Goal: Find specific page/section: Find specific page/section

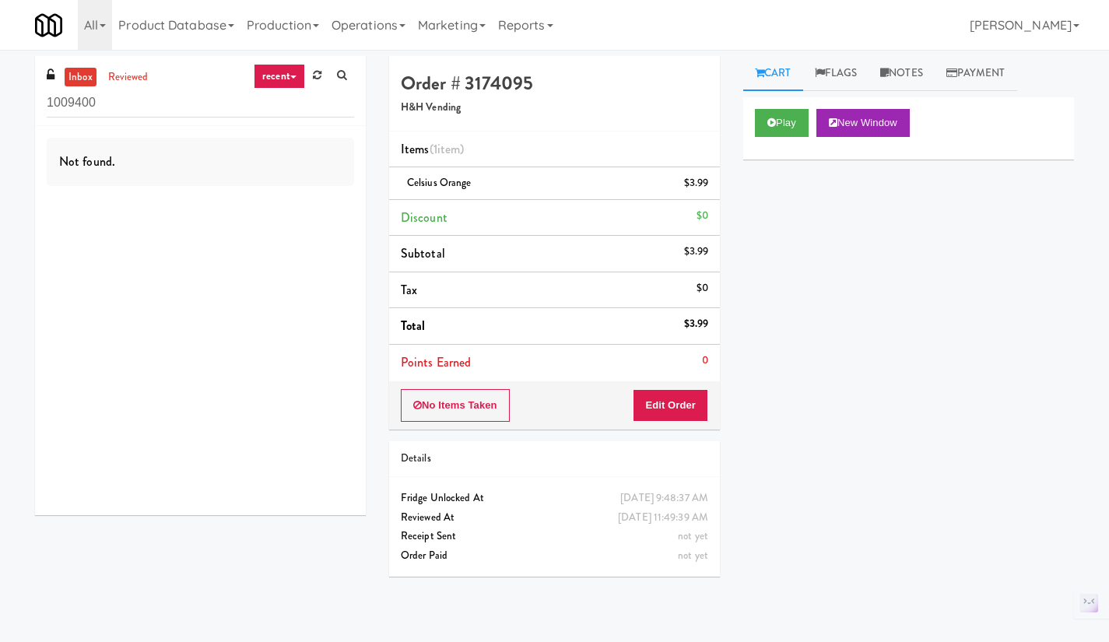
click at [139, 86] on link "reviewed" at bounding box center [128, 77] width 48 height 19
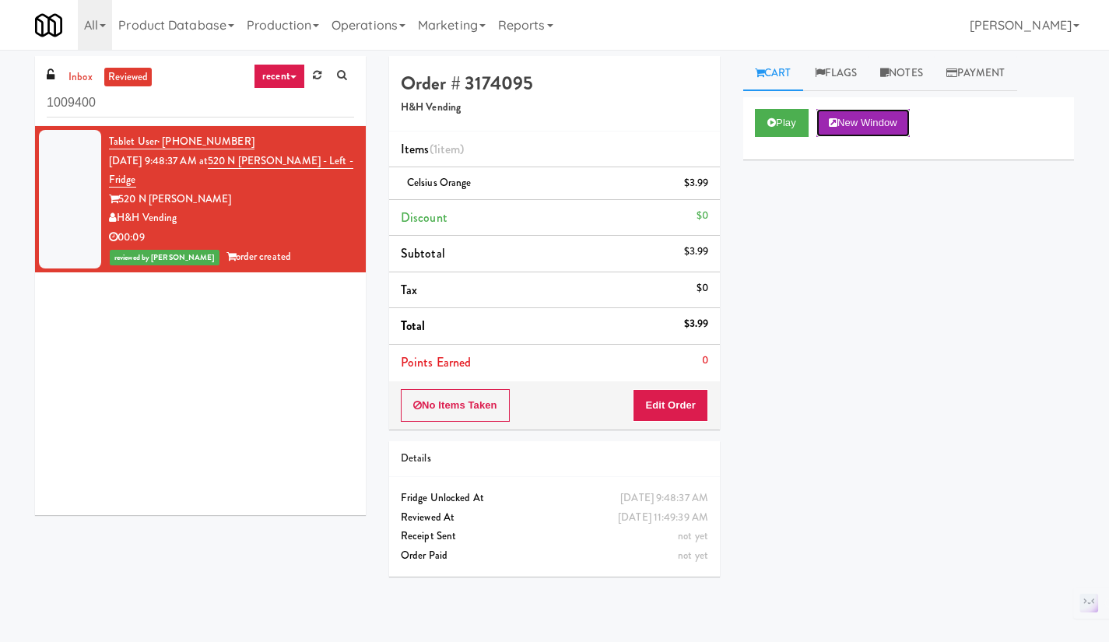
click at [851, 125] on button "New Window" at bounding box center [862, 123] width 93 height 28
click at [291, 161] on link "520 N Kingsbury - Left - Fridge" at bounding box center [231, 170] width 244 height 35
click at [365, 26] on link "Operations" at bounding box center [368, 25] width 86 height 50
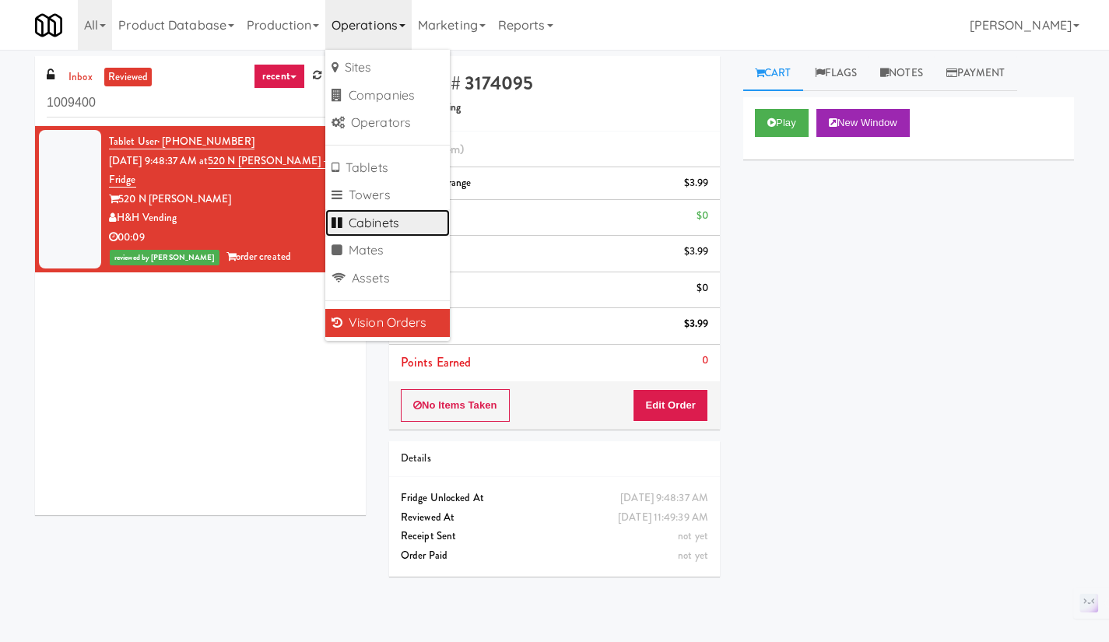
click at [409, 222] on link "Cabinets" at bounding box center [387, 223] width 125 height 28
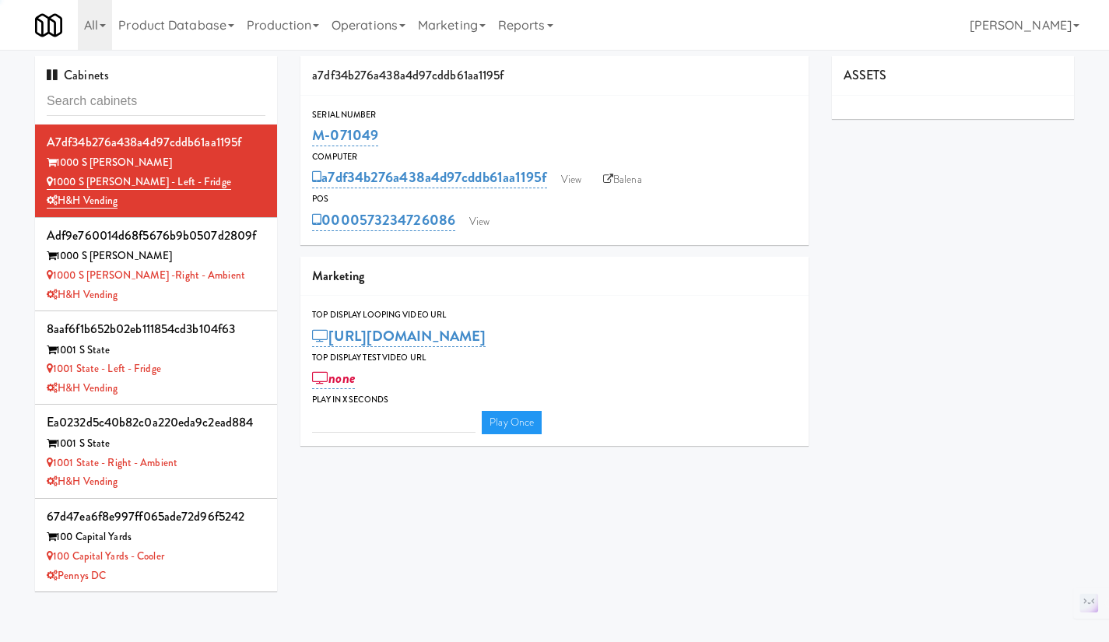
type input "3"
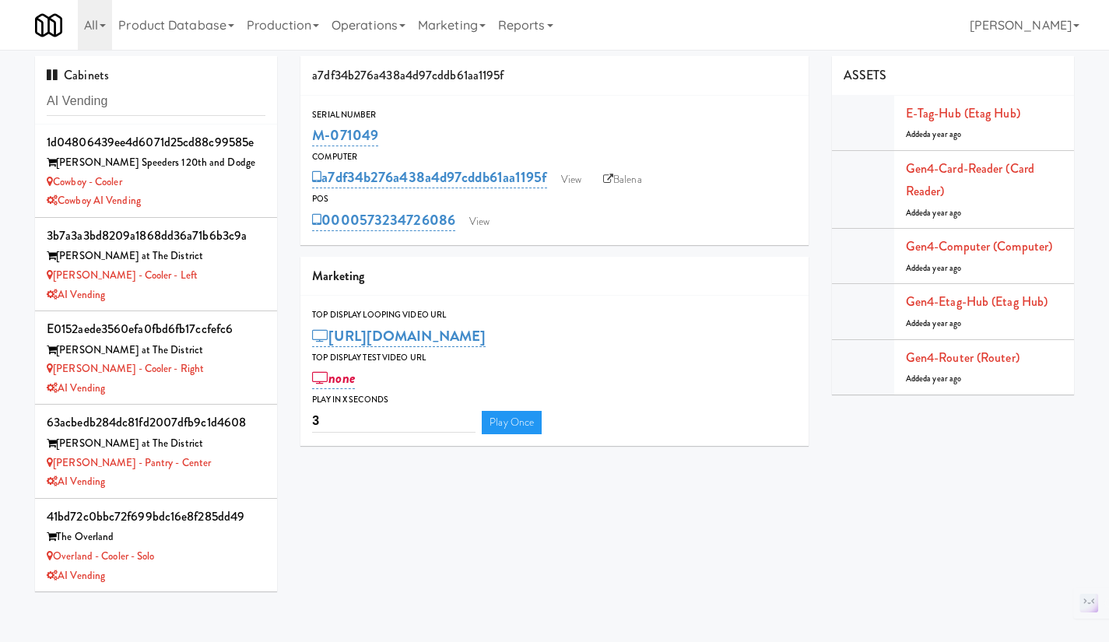
type input "AI Vending"
click at [199, 275] on div "Keene - Cooler - Left" at bounding box center [156, 275] width 219 height 19
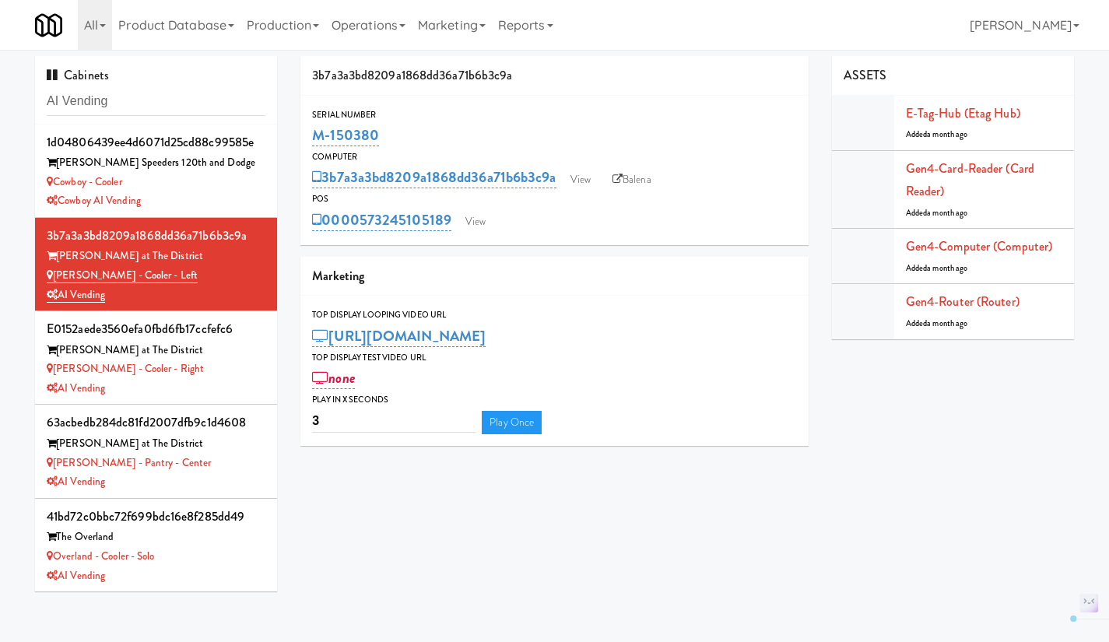
drag, startPoint x: 450, startPoint y: 237, endPoint x: 358, endPoint y: 234, distance: 91.9
click at [358, 234] on div "Serial Number M-150380 Computer 3b7a3a3bd8209a1868dd36a71b6b3c9a View Balena PO…" at bounding box center [554, 170] width 508 height 149
click at [457, 245] on div "3b7a3a3bd8209a1868dd36a71b6b3c9a Serial Number M-150380 Computer 3b7a3a3bd8209a…" at bounding box center [555, 257] width 532 height 402
drag, startPoint x: 454, startPoint y: 233, endPoint x: 361, endPoint y: 233, distance: 93.4
click at [361, 233] on div "Serial Number M-150380 Computer 3b7a3a3bd8209a1868dd36a71b6b3c9a View Balena PO…" at bounding box center [554, 170] width 508 height 149
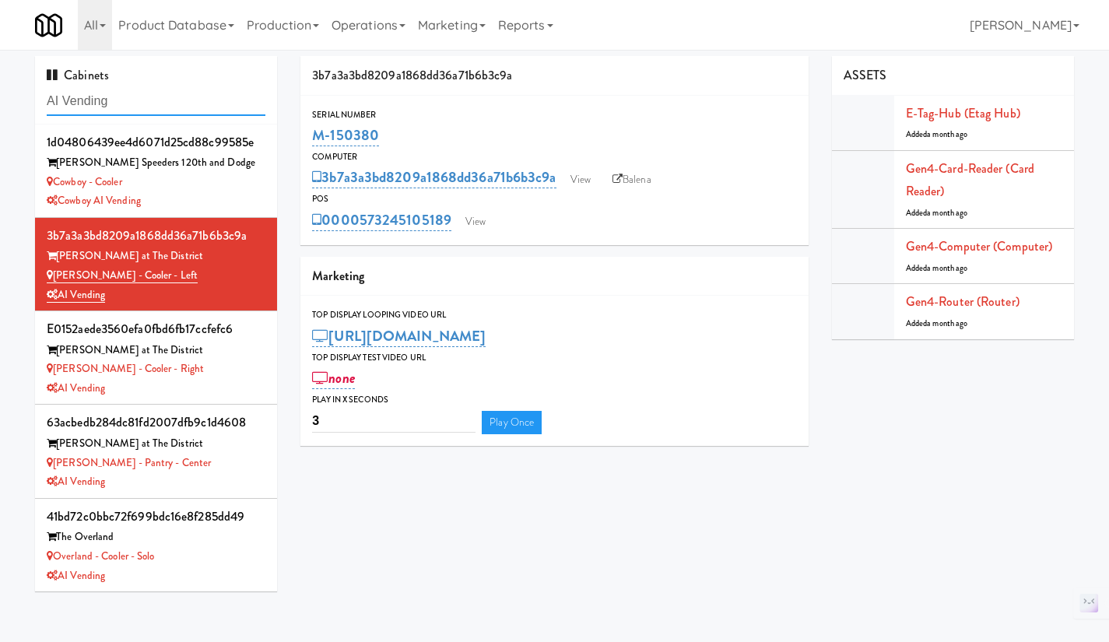
click at [98, 99] on input "AI Vending" at bounding box center [156, 101] width 219 height 29
click at [114, 102] on input "AI Vending" at bounding box center [156, 101] width 219 height 29
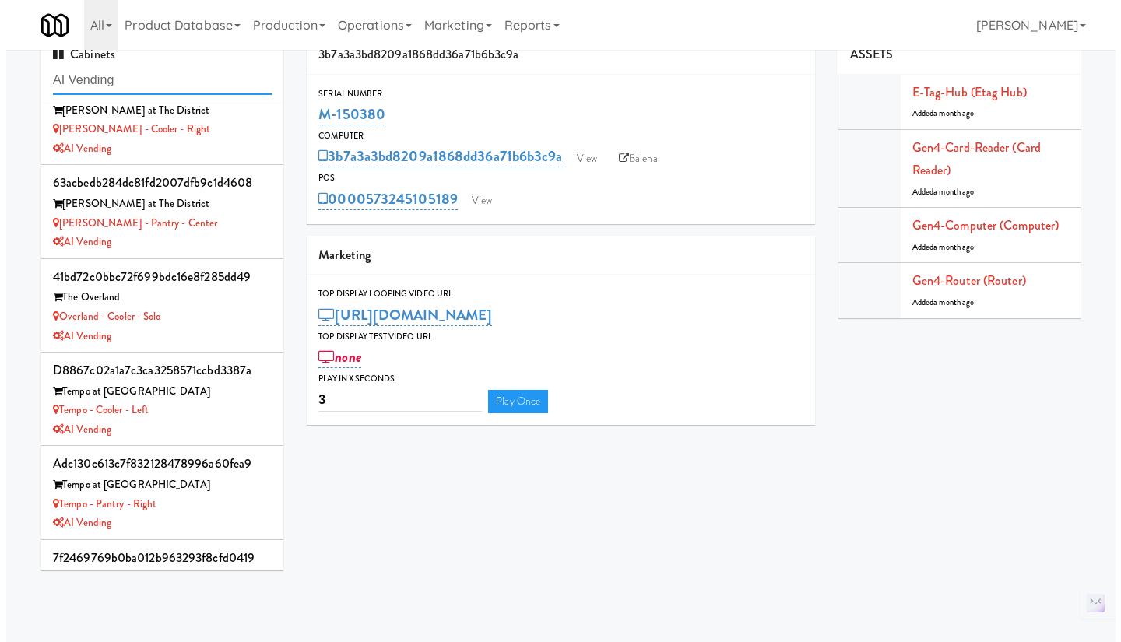
scroll to position [219, 0]
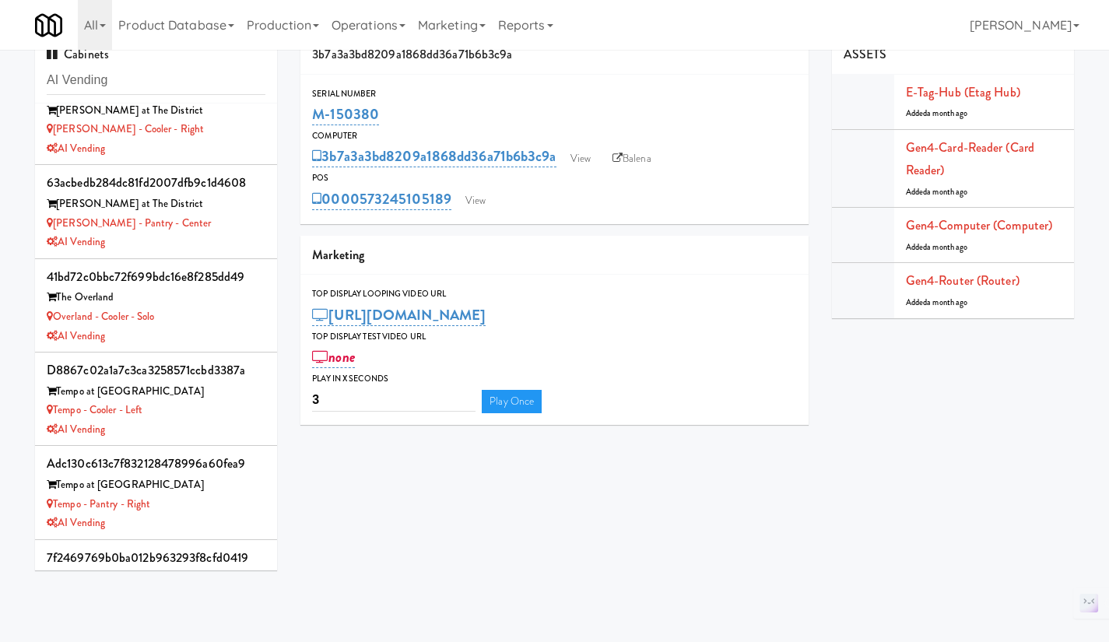
click at [196, 310] on div "Overland - Cooler - Solo" at bounding box center [156, 316] width 219 height 19
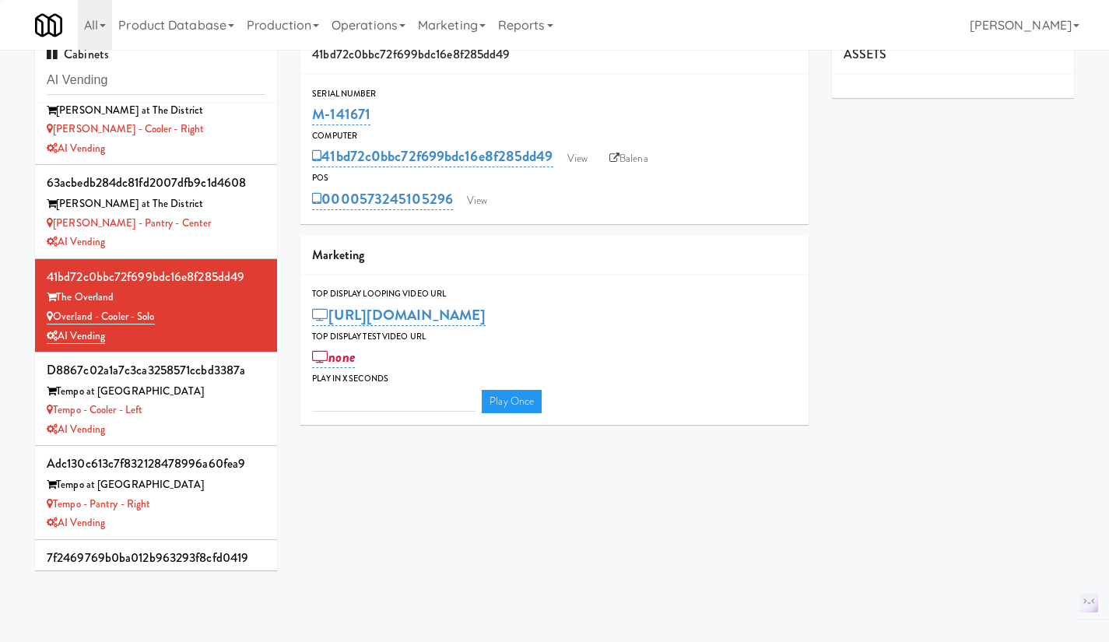
type input "3"
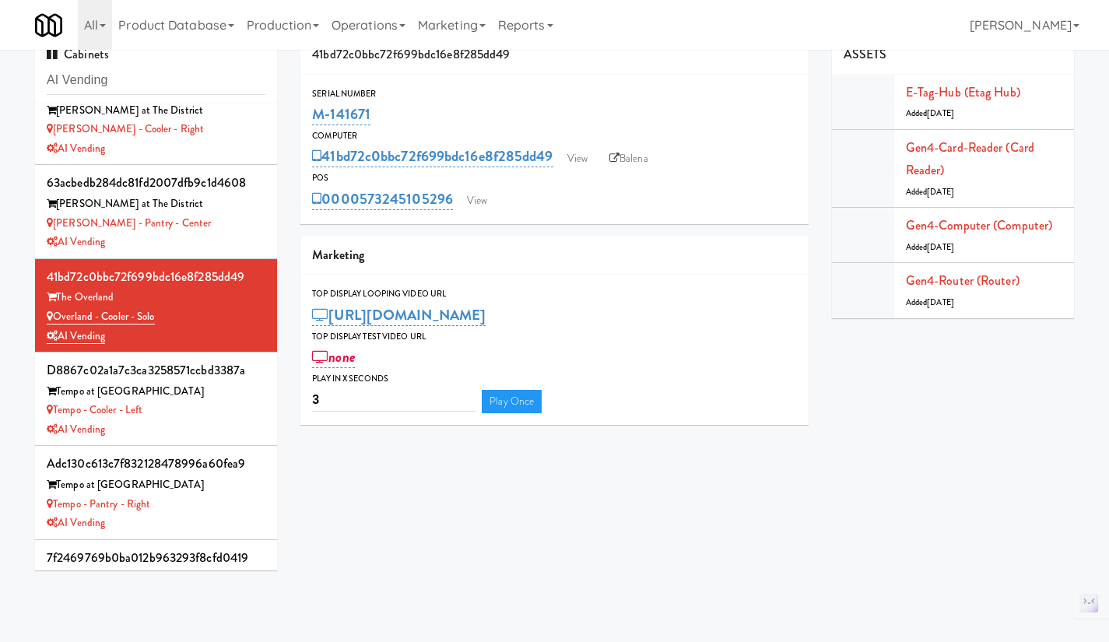
click at [639, 164] on link "Balena" at bounding box center [629, 158] width 54 height 23
drag, startPoint x: 401, startPoint y: 117, endPoint x: 311, endPoint y: 116, distance: 89.5
click at [311, 116] on div "Serial Number M-141671" at bounding box center [554, 107] width 508 height 42
copy link "M-141671"
click at [577, 150] on link "View" at bounding box center [578, 158] width 36 height 23
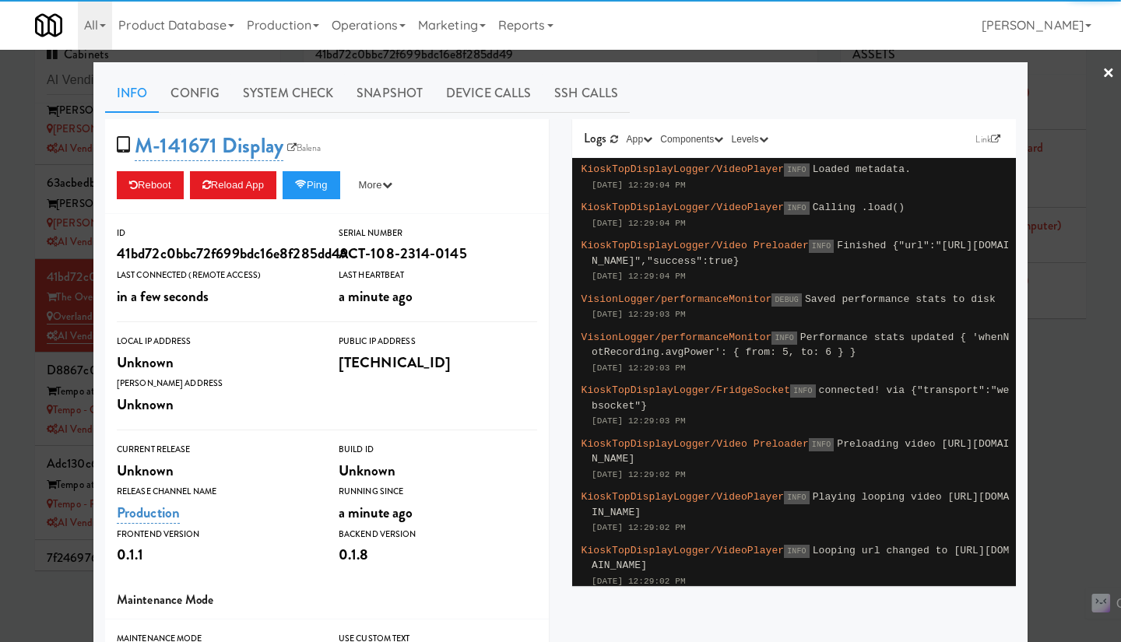
click at [381, 107] on link "Snapshot" at bounding box center [389, 93] width 89 height 39
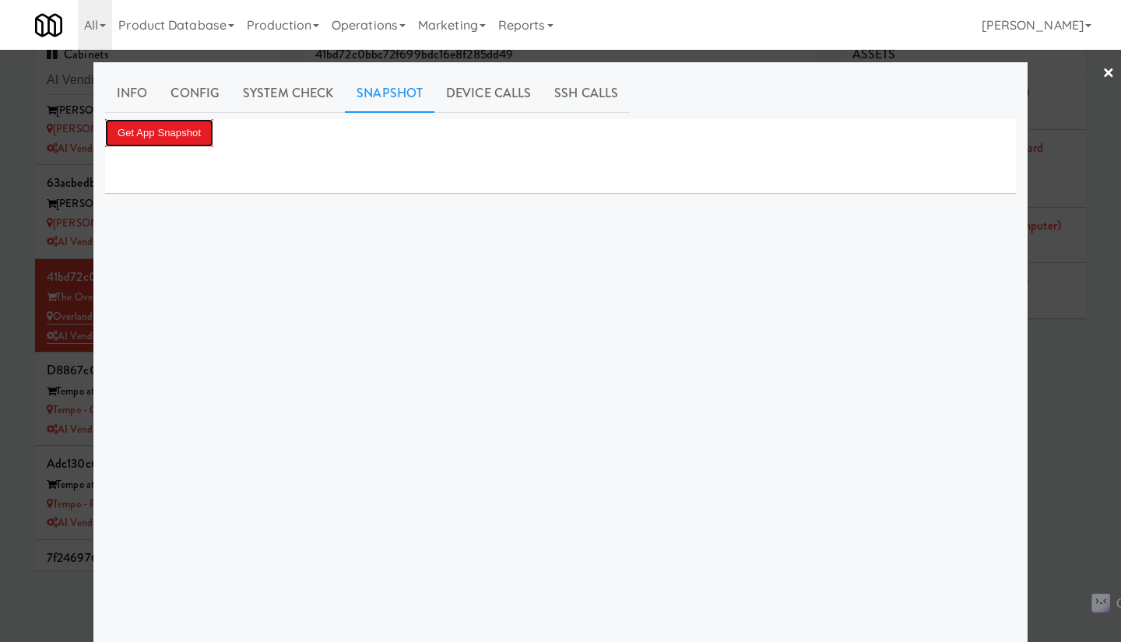
click at [160, 136] on button "Get App Snapshot" at bounding box center [159, 133] width 108 height 28
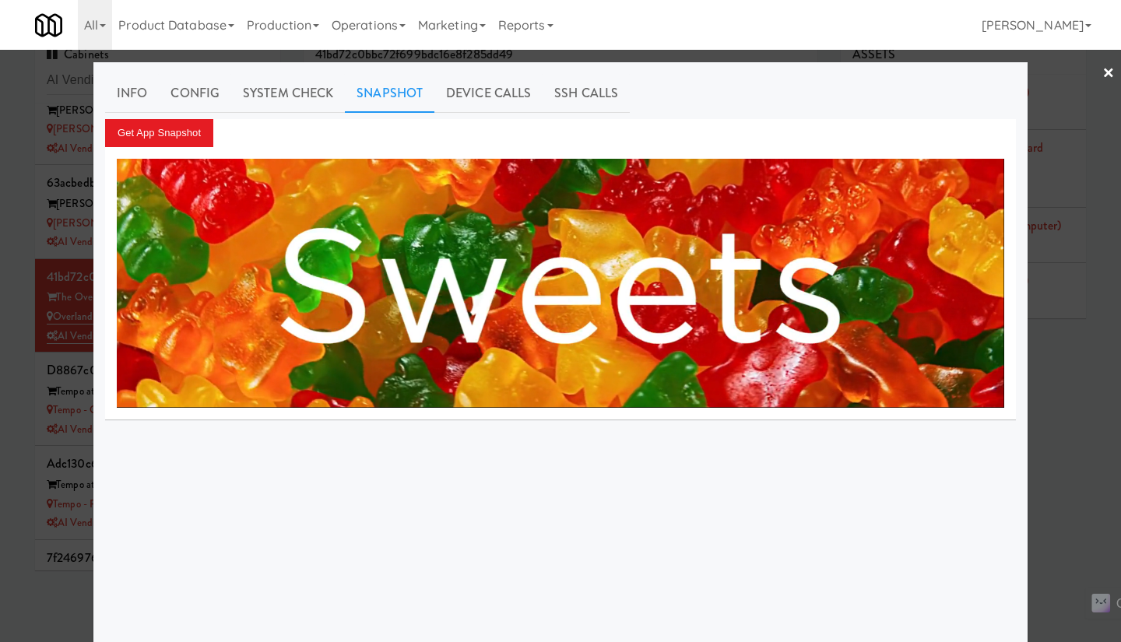
click at [1061, 393] on div at bounding box center [560, 321] width 1121 height 642
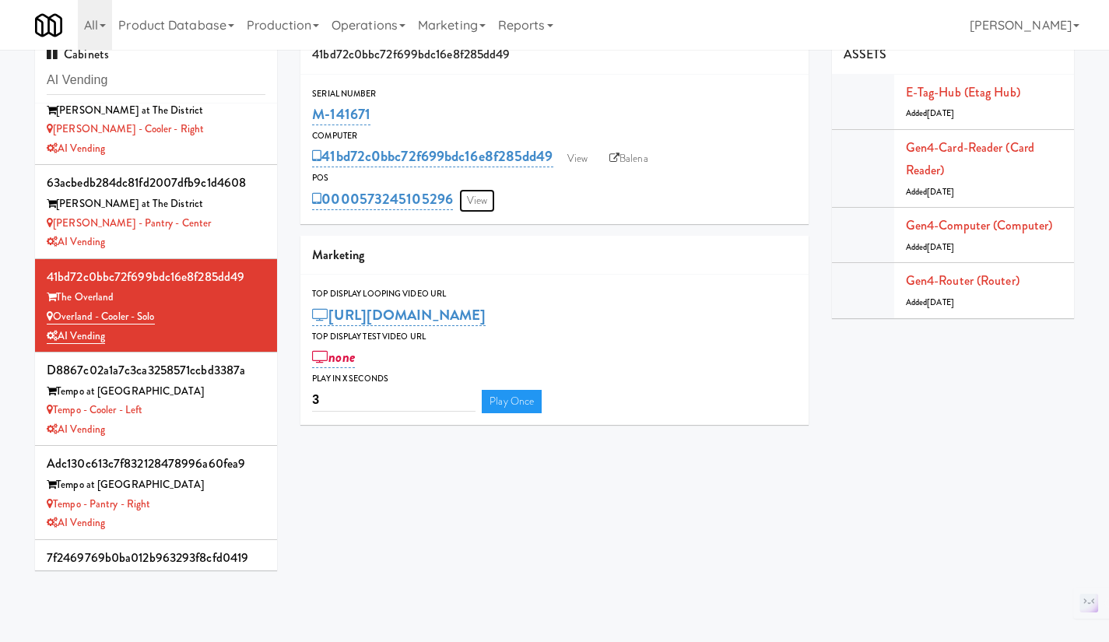
click at [480, 205] on link "View" at bounding box center [477, 200] width 36 height 23
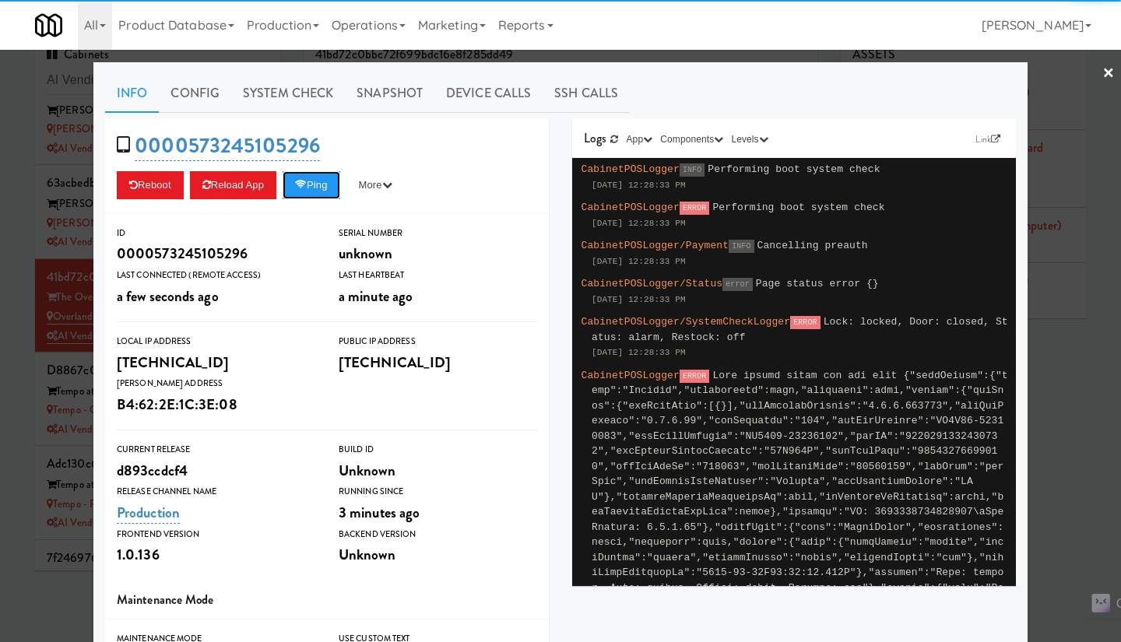
click at [315, 192] on button "Ping" at bounding box center [311, 185] width 58 height 28
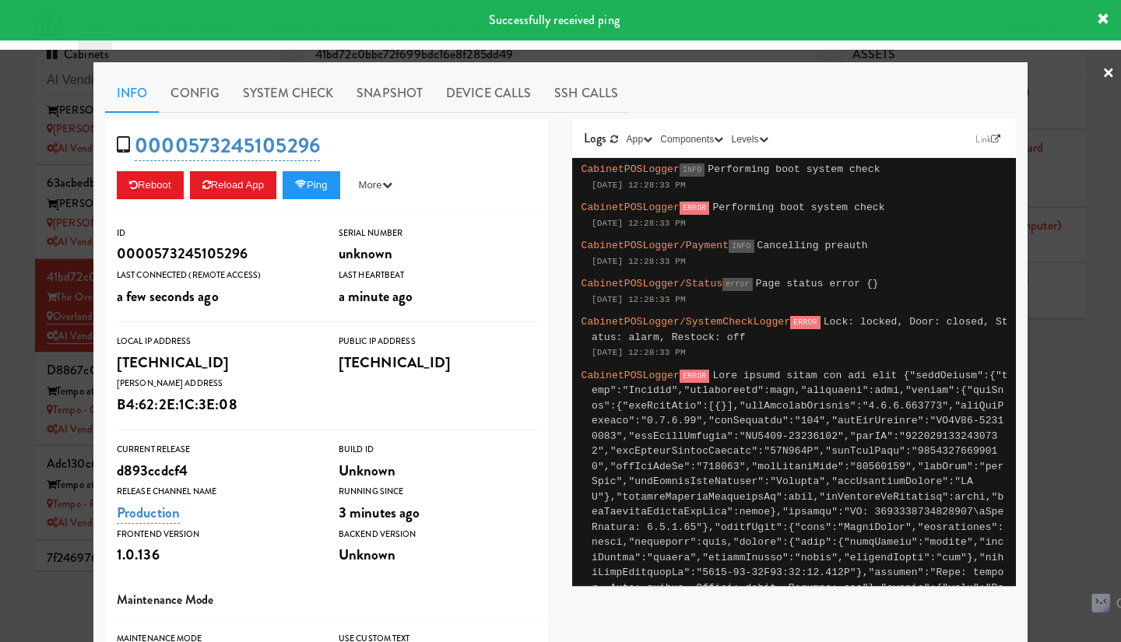
click at [292, 100] on link "System Check" at bounding box center [288, 93] width 114 height 39
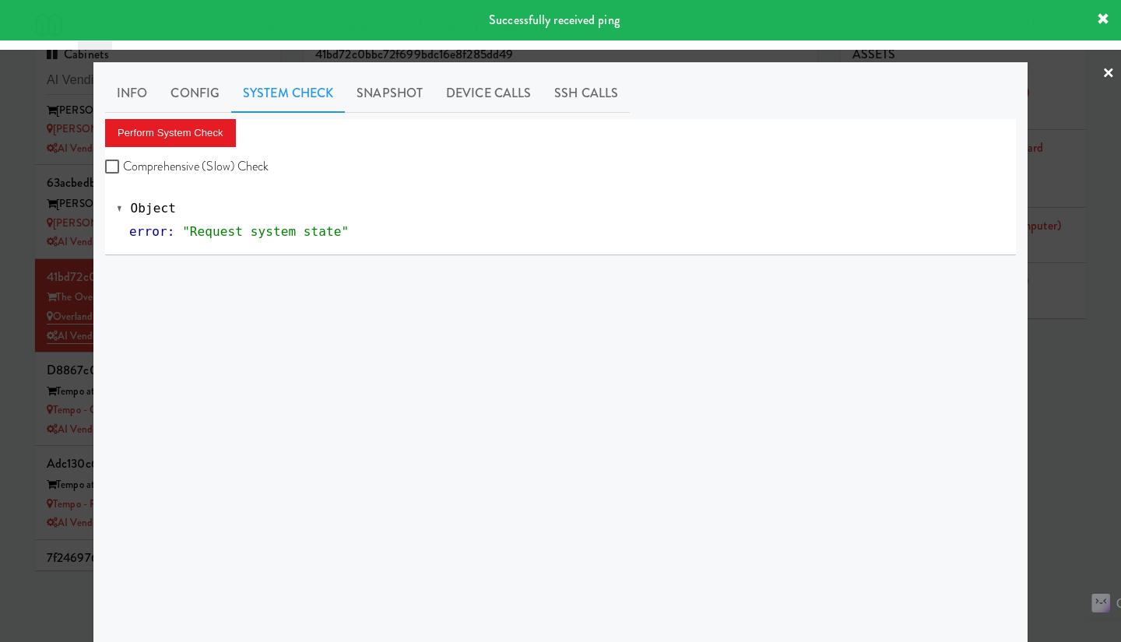
click at [195, 163] on label "Comprehensive (Slow) Check" at bounding box center [187, 166] width 164 height 23
click at [123, 163] on input "Comprehensive (Slow) Check" at bounding box center [114, 167] width 18 height 12
checkbox input "true"
click at [176, 134] on button "Perform System Check" at bounding box center [170, 133] width 131 height 28
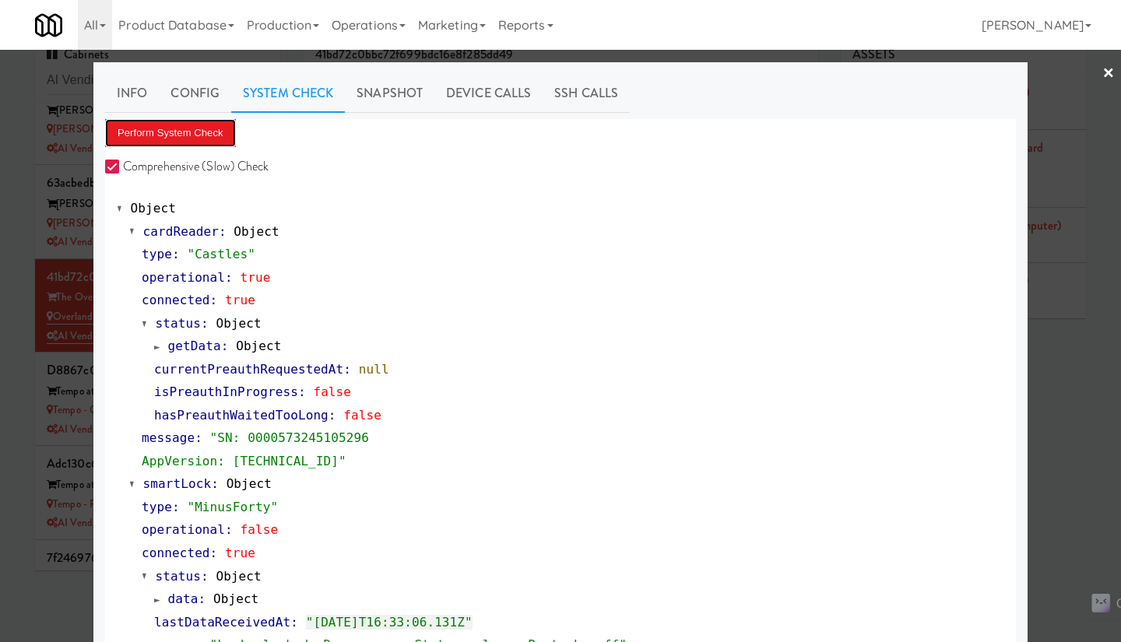
click at [208, 133] on button "Perform System Check" at bounding box center [170, 133] width 131 height 28
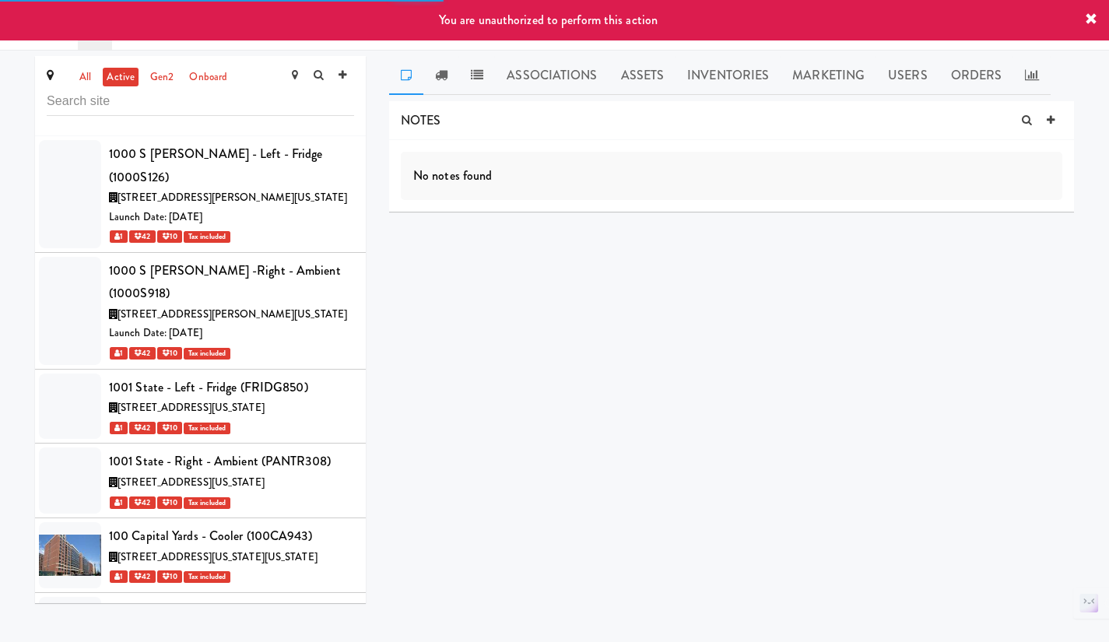
scroll to position [6981, 0]
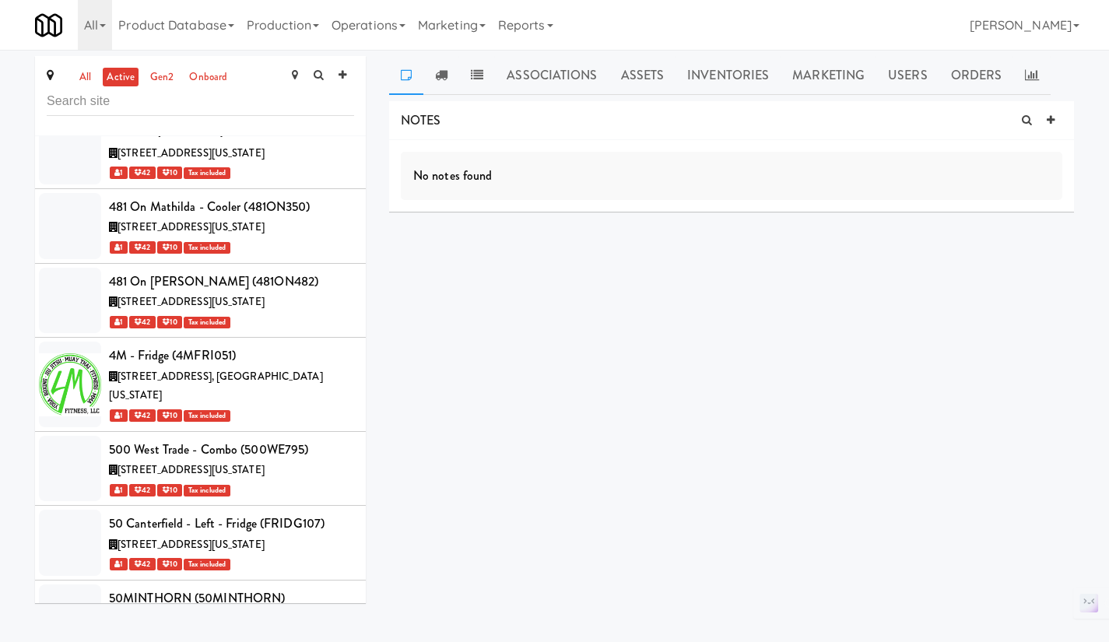
click at [638, 78] on link "Assets" at bounding box center [642, 75] width 67 height 39
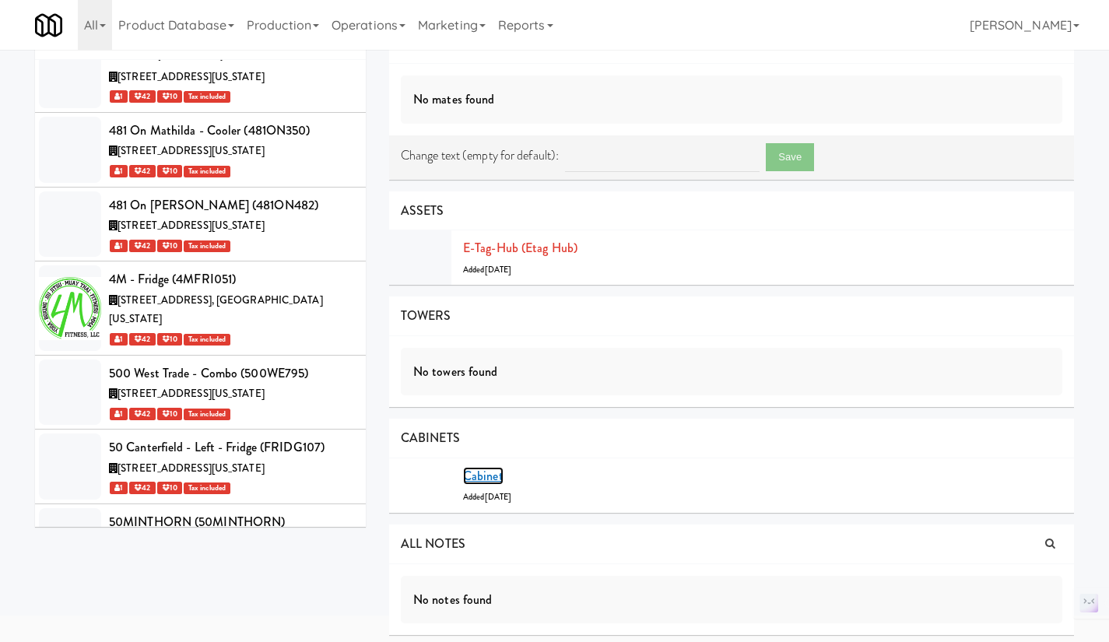
click at [488, 479] on link "Cabinet" at bounding box center [483, 476] width 40 height 18
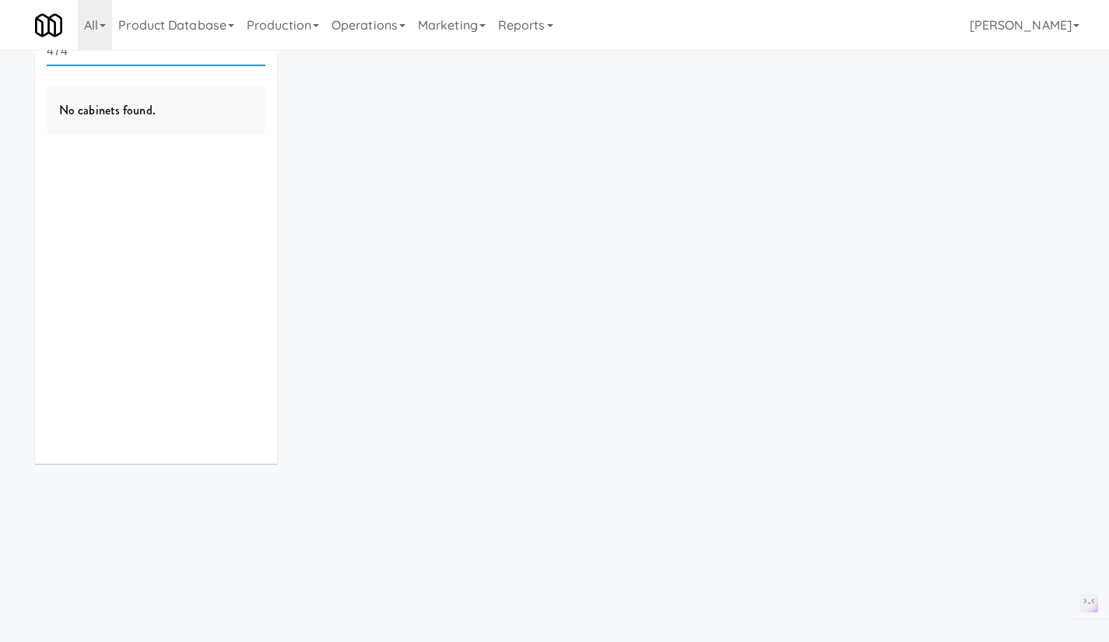
scroll to position [50, 0]
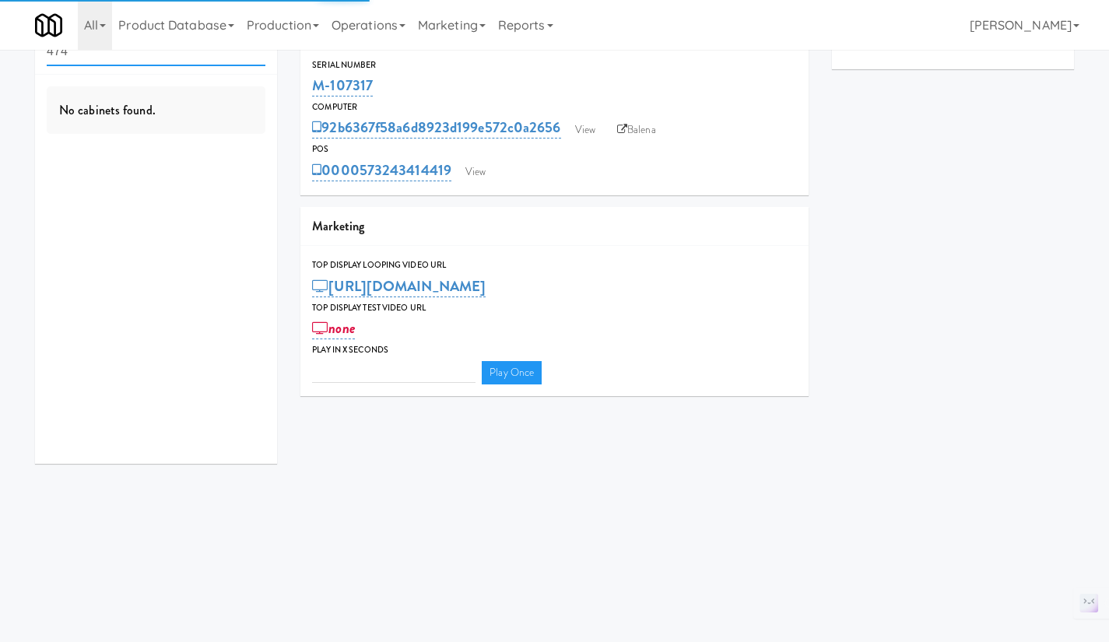
type input "3"
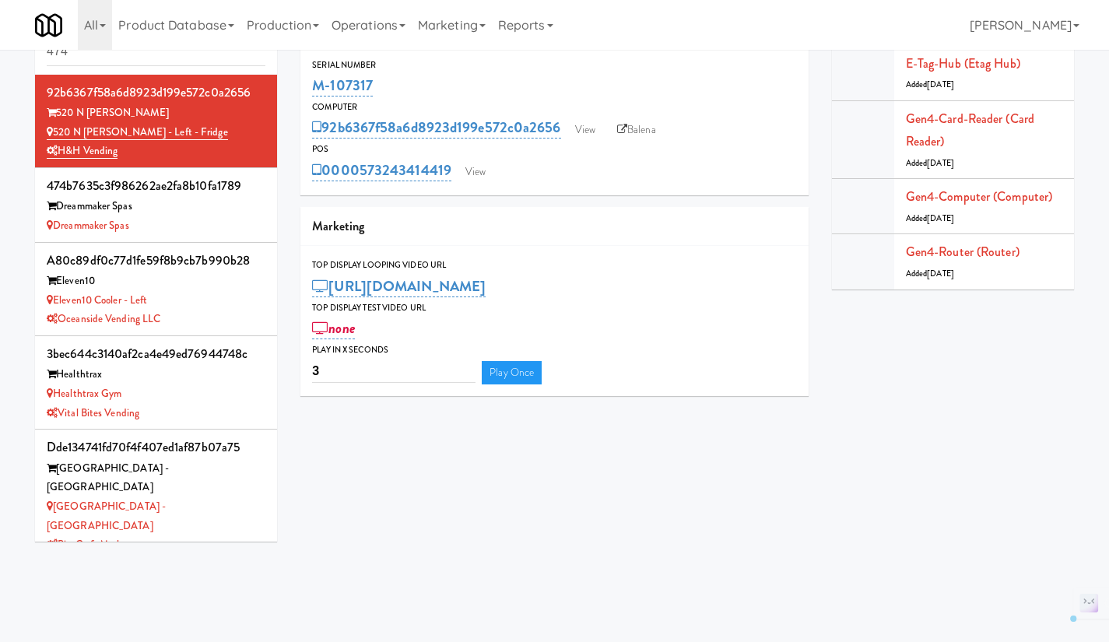
drag, startPoint x: 133, startPoint y: 156, endPoint x: 57, endPoint y: 134, distance: 79.3
click at [57, 134] on div "92b6367f58a6d8923d199e572c0a2656 520 N Kingsbury 520 N Kingsbury - Left - Fridg…" at bounding box center [156, 121] width 219 height 80
copy div "520 N Kingsbury - Left - Fridge H&H Vending"
drag, startPoint x: 443, startPoint y: 69, endPoint x: 321, endPoint y: 86, distance: 123.3
click at [321, 86] on div "Serial Number M-107317" at bounding box center [554, 79] width 508 height 42
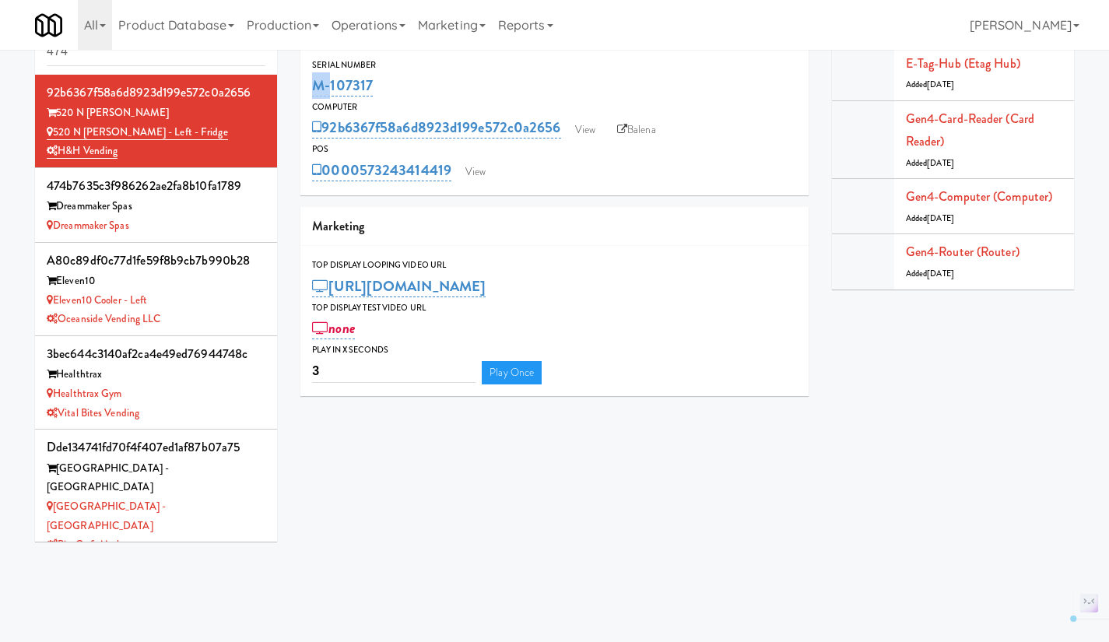
drag, startPoint x: 433, startPoint y: 78, endPoint x: 315, endPoint y: 81, distance: 118.3
click at [315, 81] on div "M-107317" at bounding box center [554, 85] width 485 height 26
copy link "M-107317"
click at [627, 126] on icon at bounding box center [622, 130] width 10 height 10
click at [587, 125] on link "View" at bounding box center [585, 129] width 36 height 23
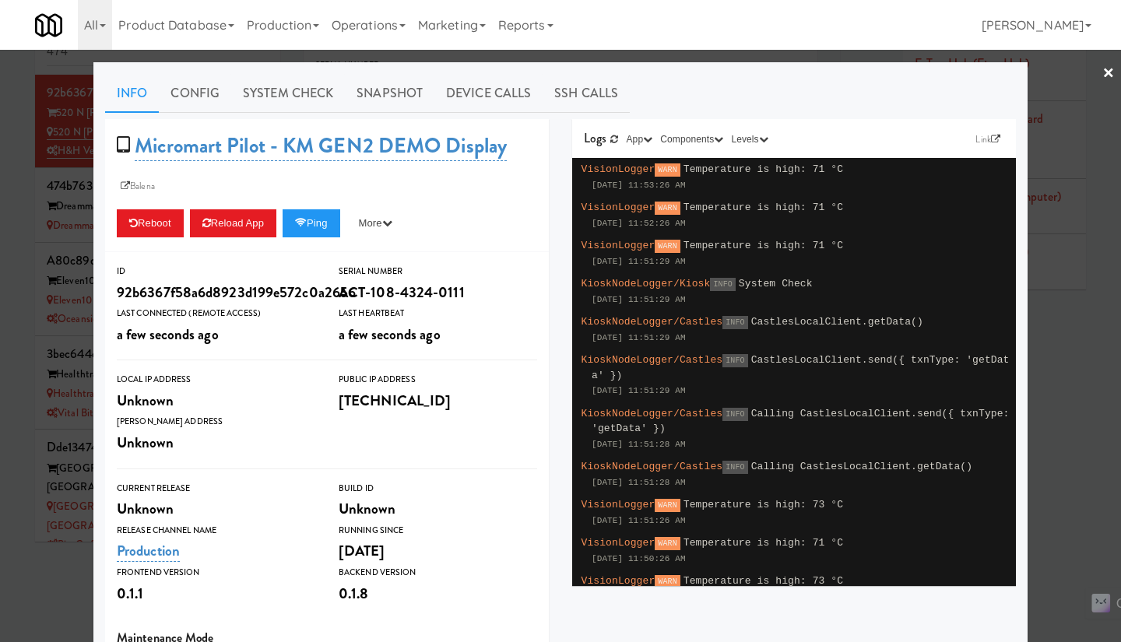
click at [1066, 448] on div at bounding box center [560, 321] width 1121 height 642
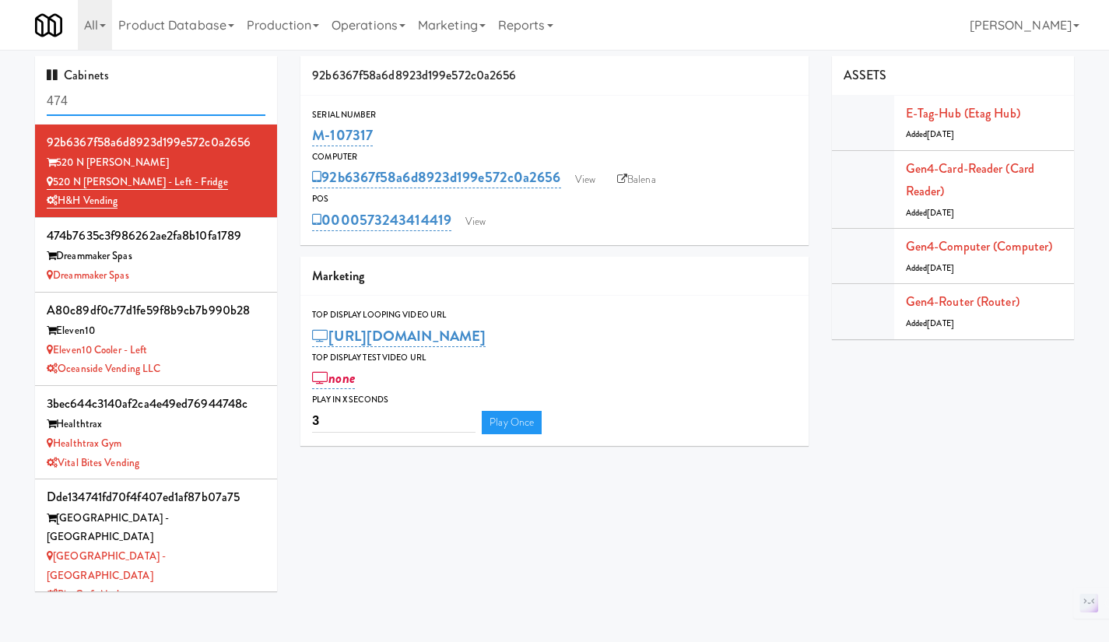
click at [103, 104] on input "474" at bounding box center [156, 101] width 219 height 29
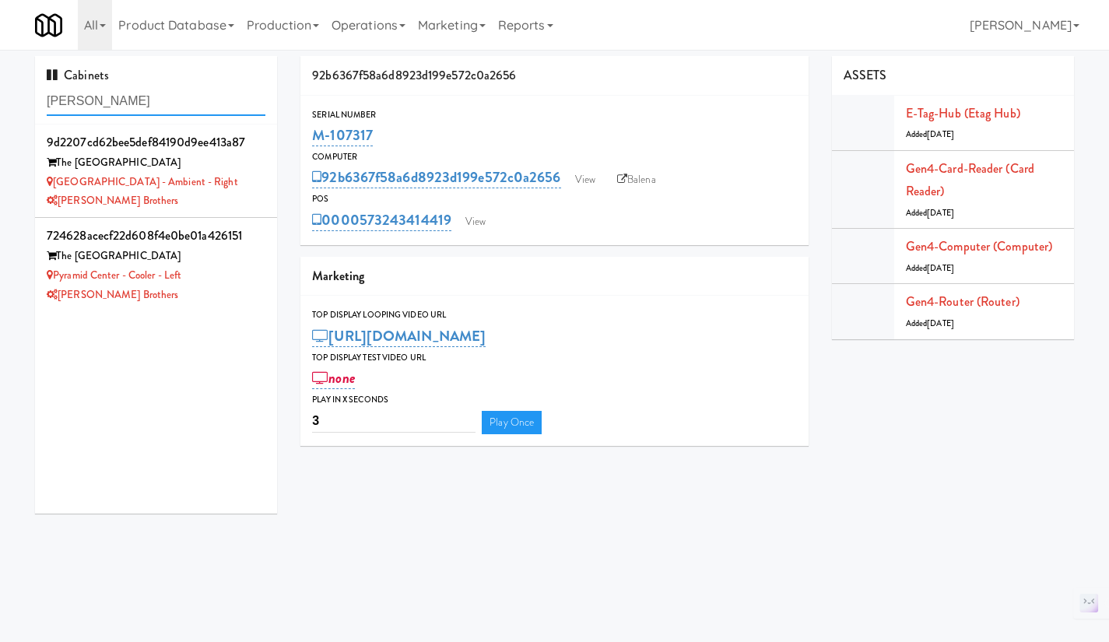
type input "blum"
click at [252, 185] on div "[GEOGRAPHIC_DATA] - Ambient - Right" at bounding box center [156, 182] width 219 height 19
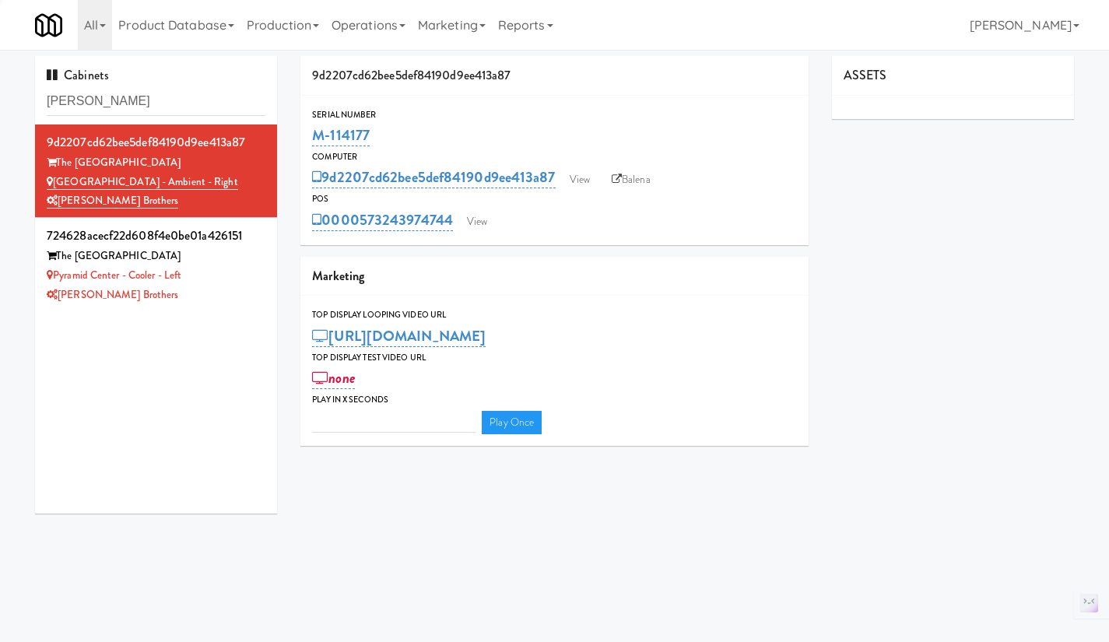
type input "3"
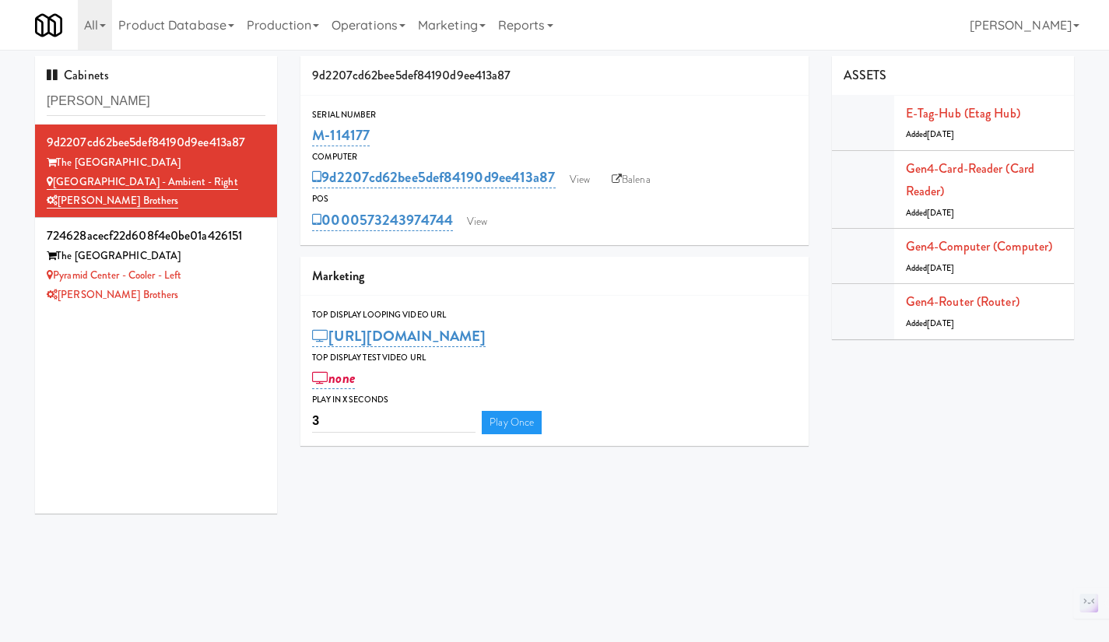
click at [241, 281] on div "Pyramid Center - Cooler - Left" at bounding box center [156, 275] width 219 height 19
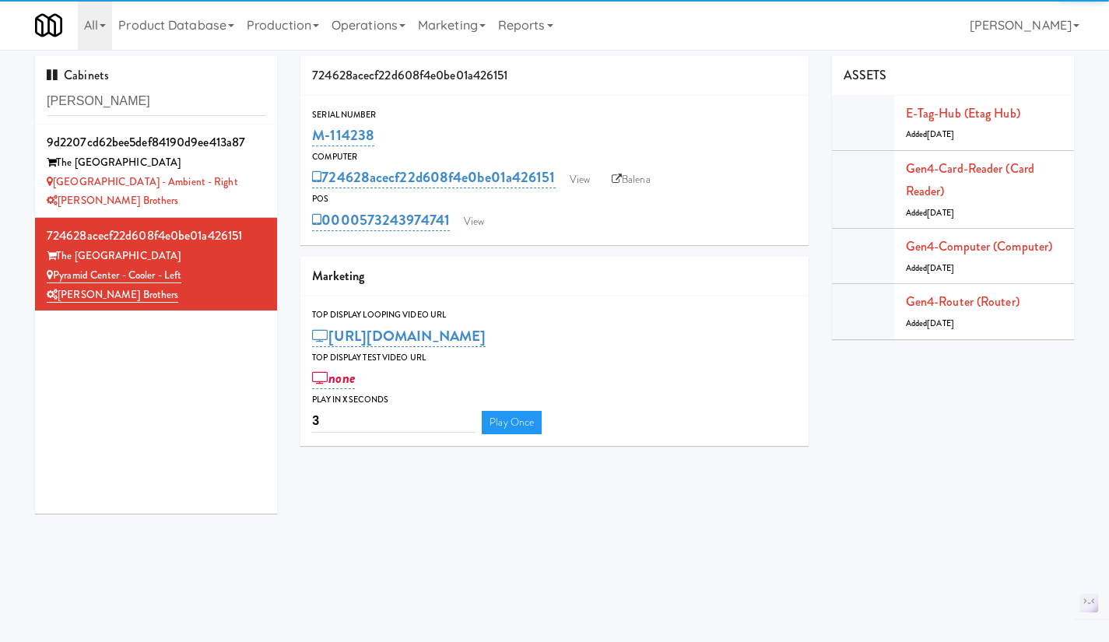
click at [245, 178] on div "Pyramid Center - Ambient - Right" at bounding box center [156, 182] width 219 height 19
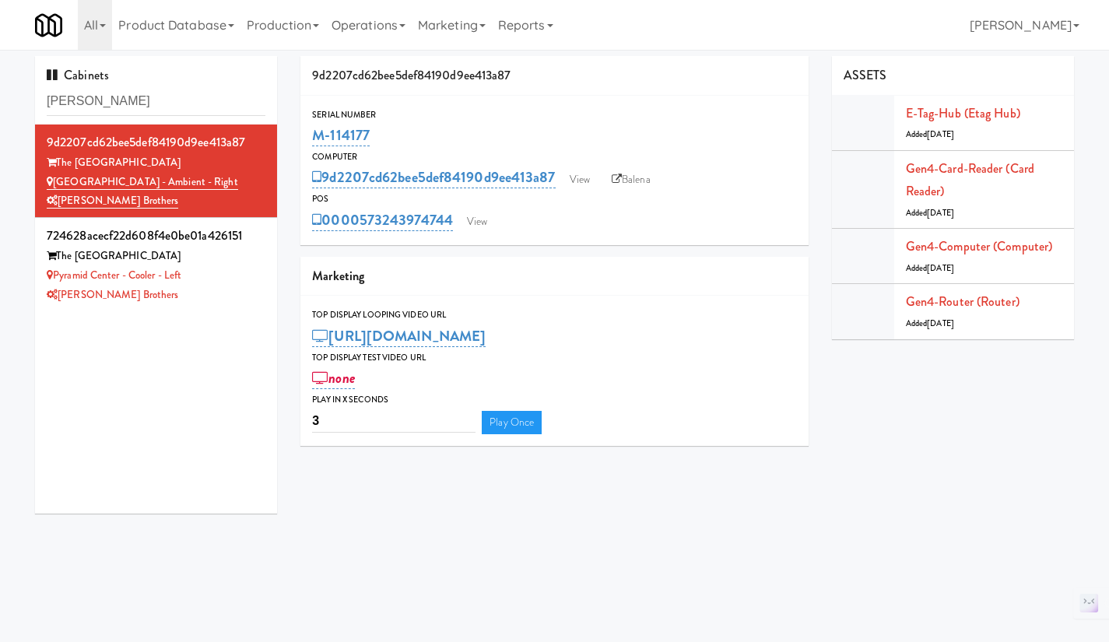
click at [229, 291] on div "[PERSON_NAME] Brothers" at bounding box center [156, 295] width 219 height 19
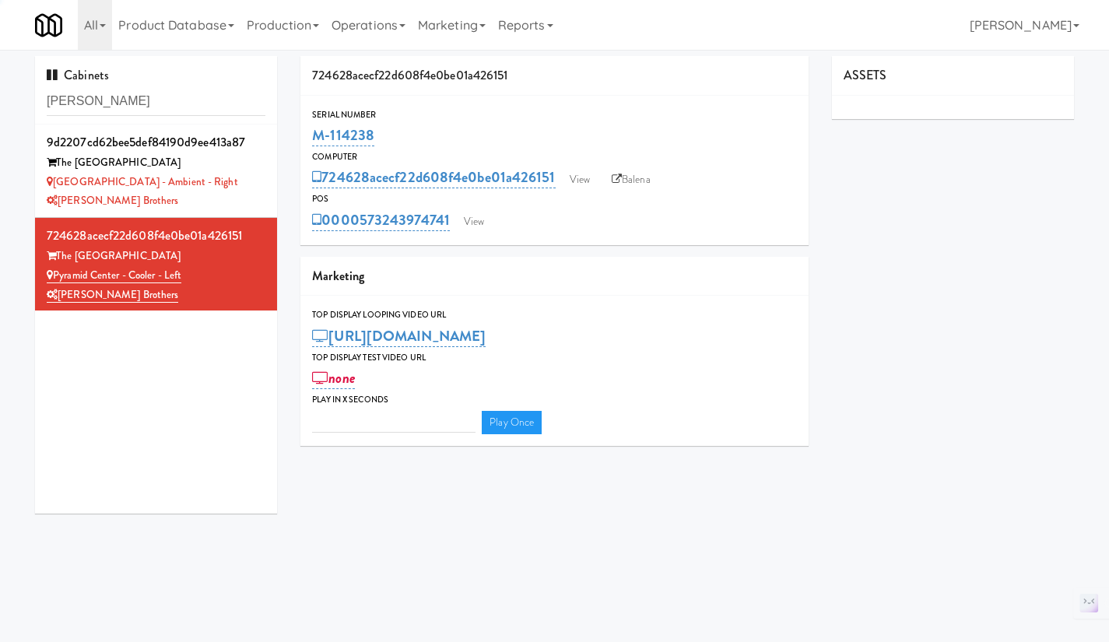
type input "3"
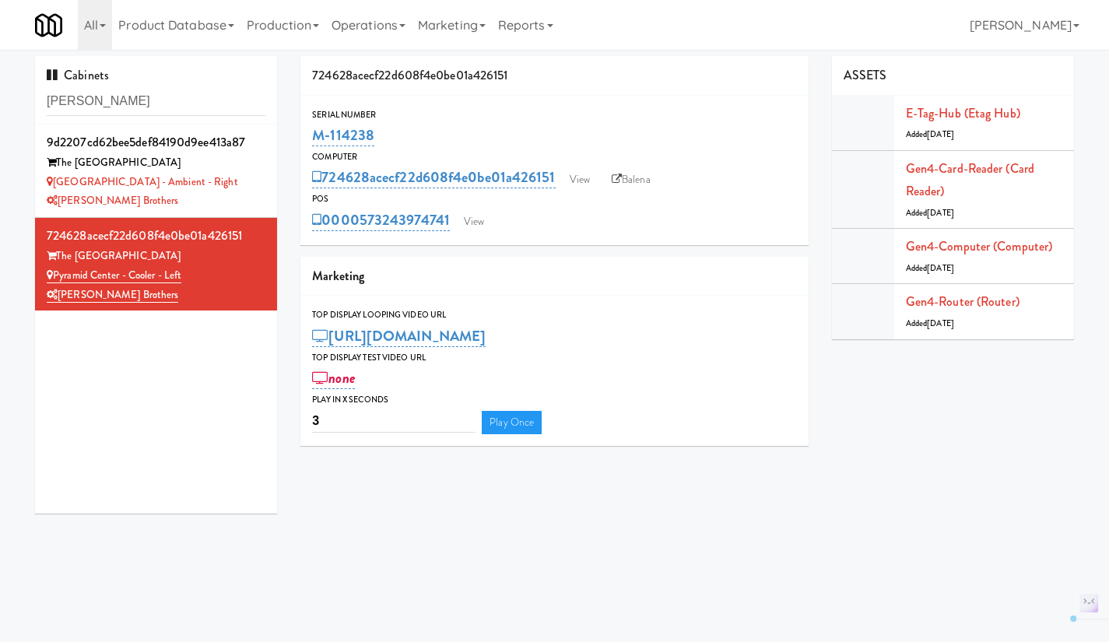
drag, startPoint x: 379, startPoint y: 135, endPoint x: 289, endPoint y: 139, distance: 90.3
click at [289, 139] on div "724628acecf22d608f4e0be01a426151 Serial Number M-114238 Computer 724628acecf22d…" at bounding box center [555, 257] width 532 height 402
click at [451, 133] on div "M-114238" at bounding box center [554, 135] width 485 height 26
click at [233, 182] on div "Pyramid Center - Ambient - Right" at bounding box center [156, 182] width 219 height 19
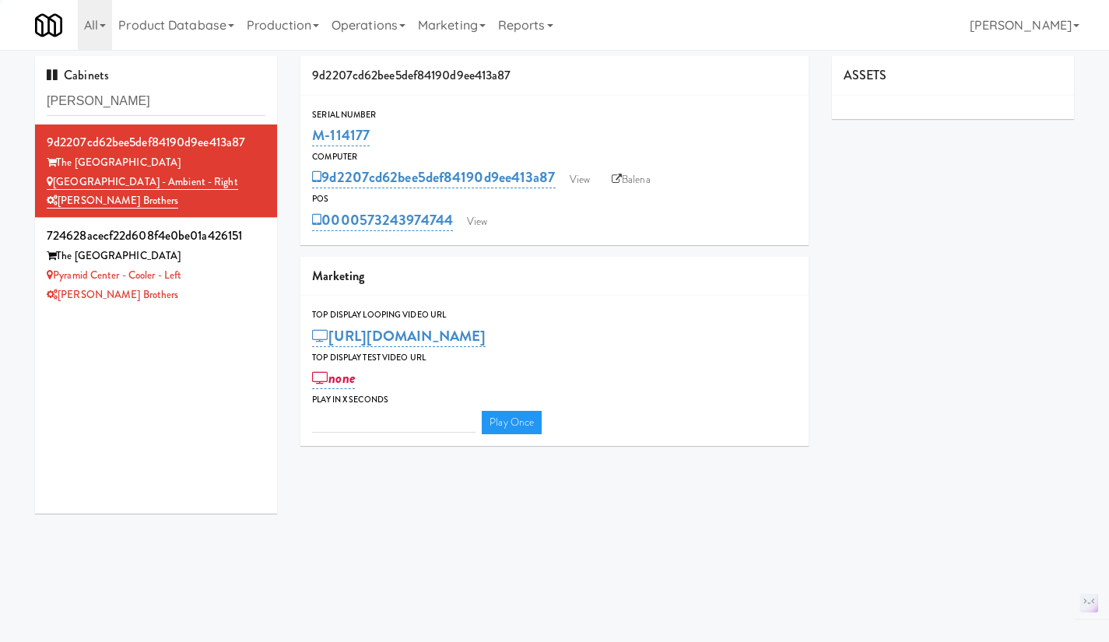
type input "3"
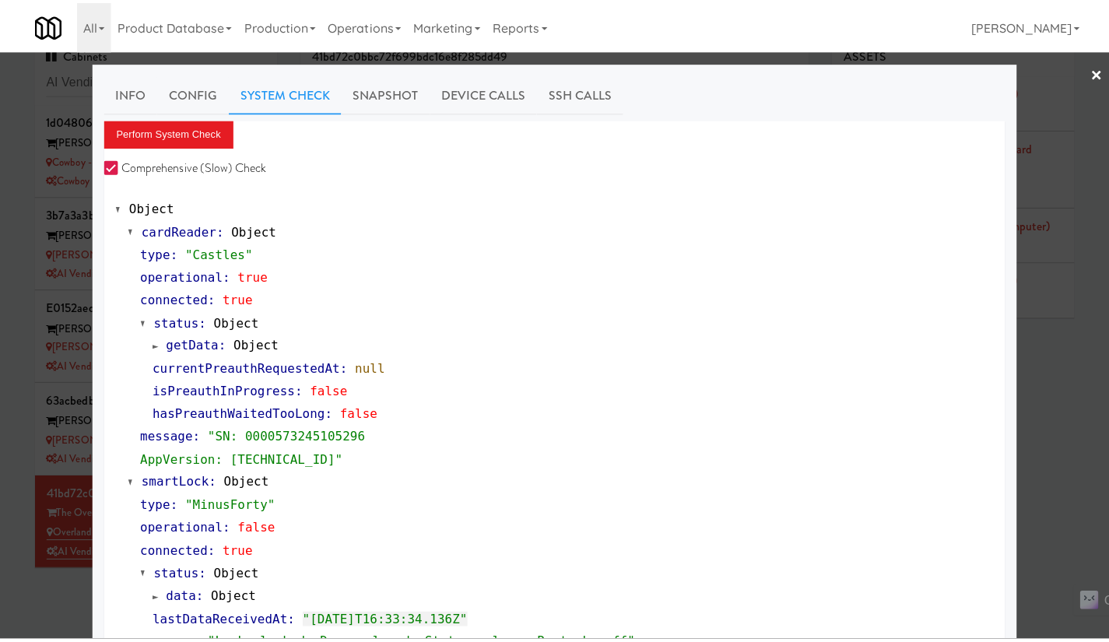
scroll to position [219, 0]
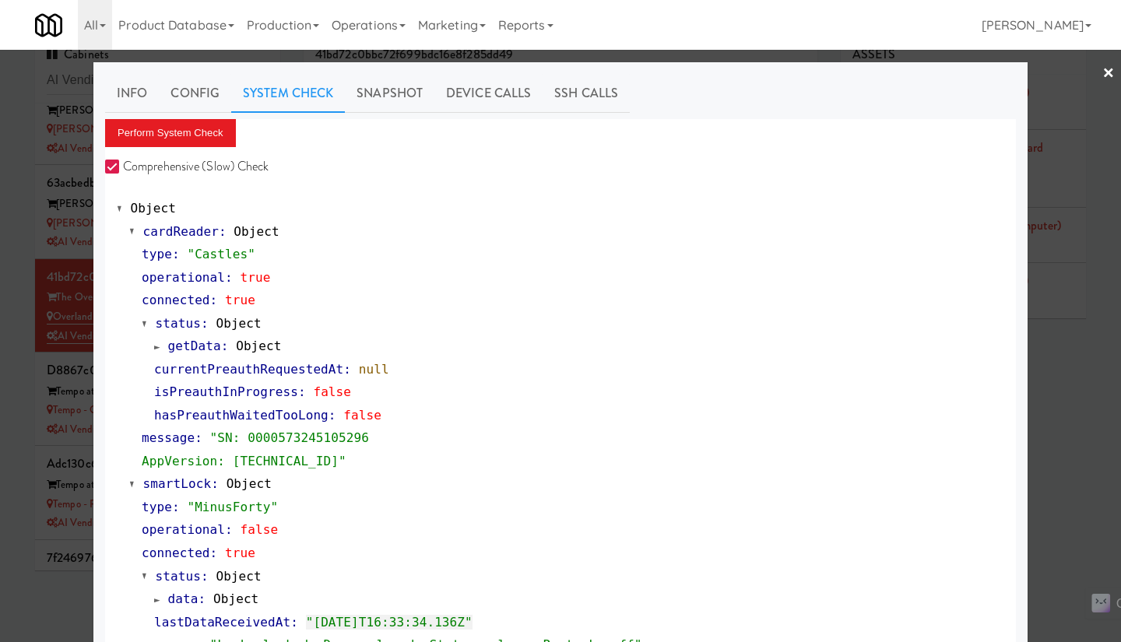
click at [26, 252] on div at bounding box center [560, 321] width 1121 height 642
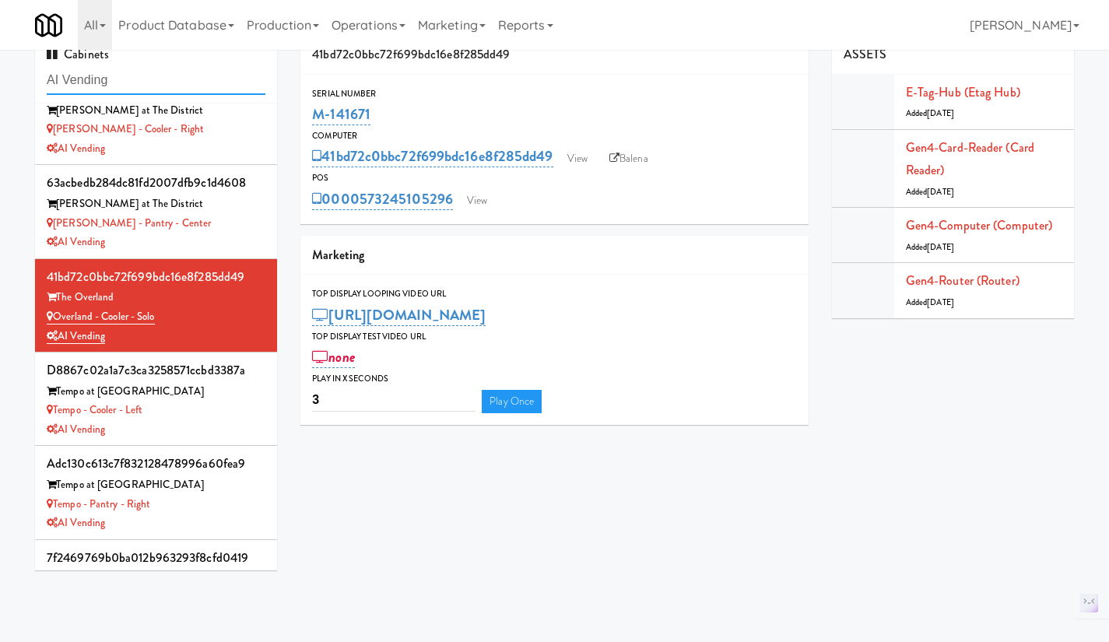
click at [183, 70] on input "AI Vending" at bounding box center [156, 80] width 219 height 29
click at [183, 69] on input "AI Vending" at bounding box center [156, 80] width 219 height 29
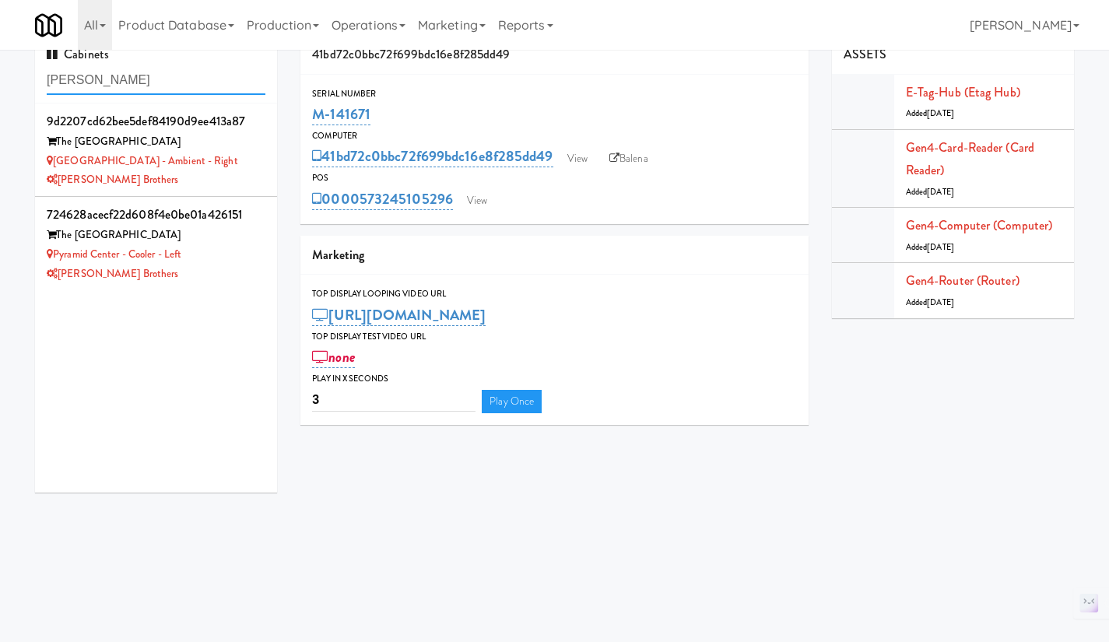
type input "blum"
click at [237, 162] on div "Pyramid Center - Ambient - Right" at bounding box center [156, 161] width 219 height 19
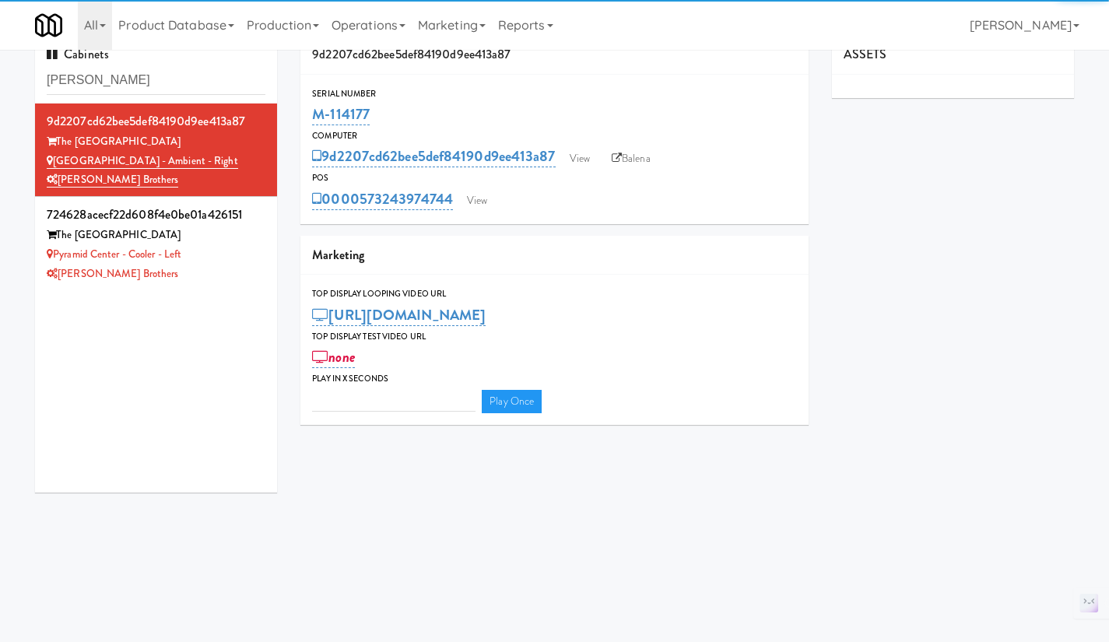
type input "3"
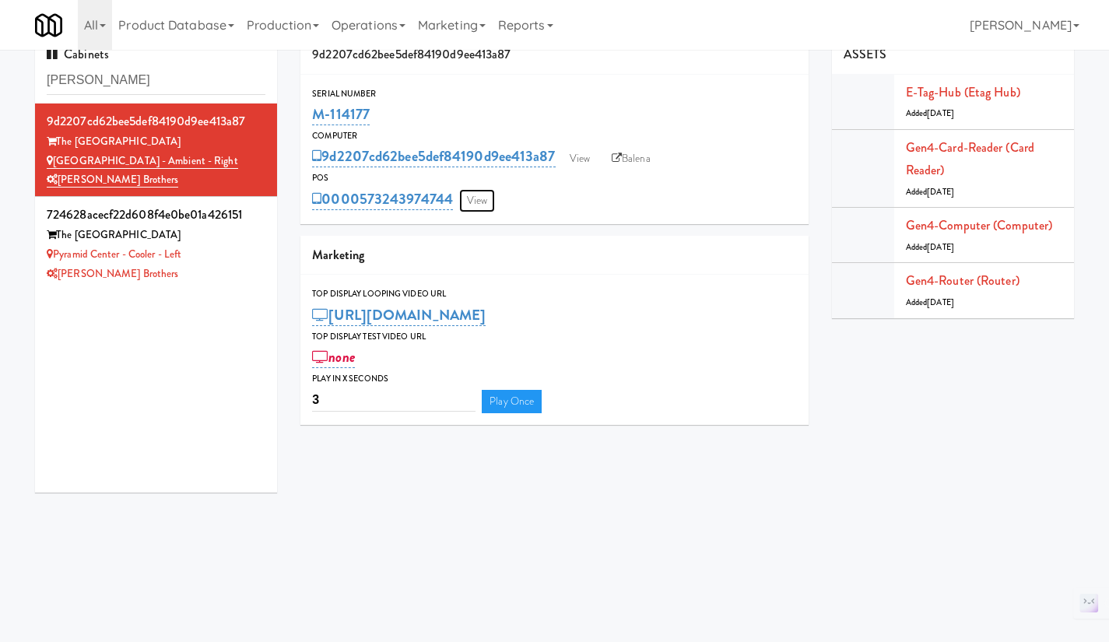
click at [478, 201] on link "View" at bounding box center [477, 200] width 36 height 23
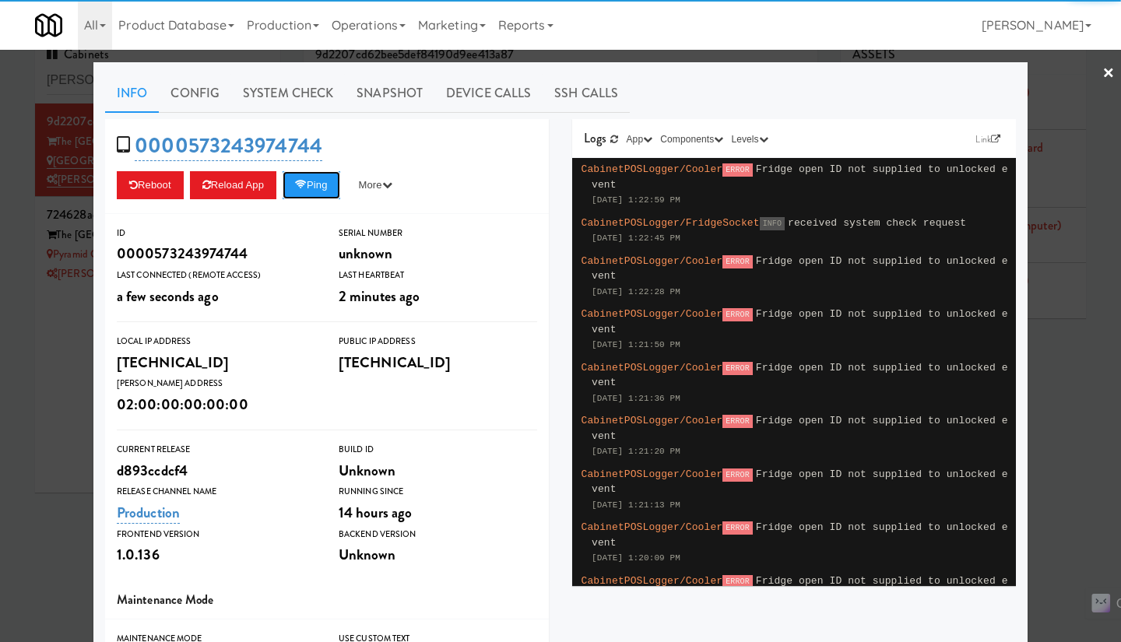
click at [321, 187] on button "Ping" at bounding box center [311, 185] width 58 height 28
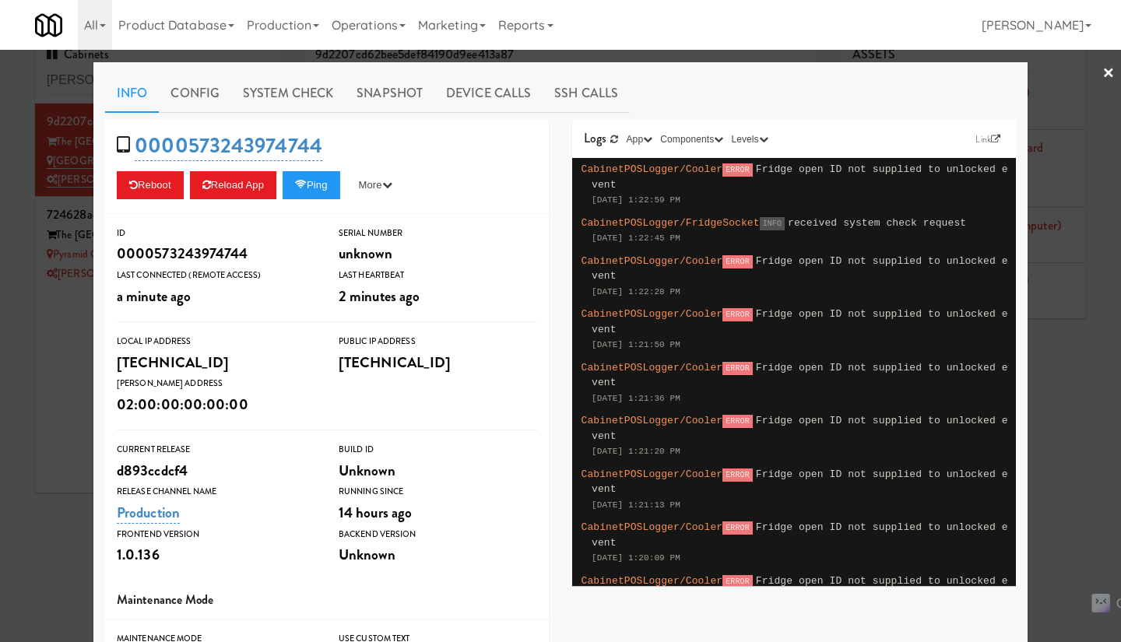
click at [314, 92] on link "System Check" at bounding box center [288, 93] width 114 height 39
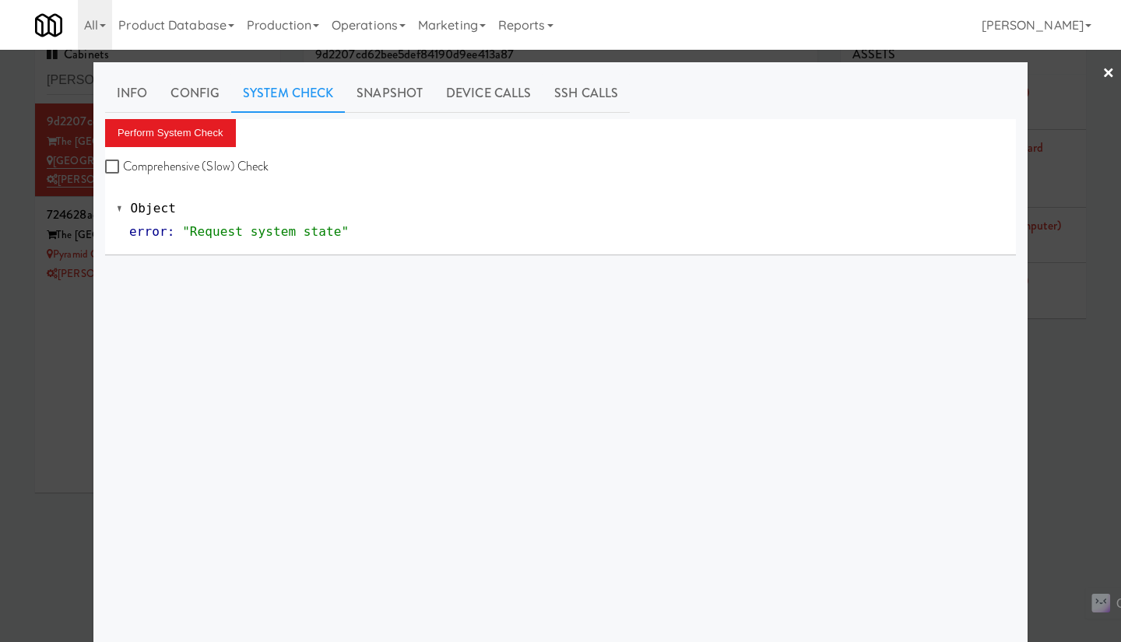
click at [221, 161] on label "Comprehensive (Slow) Check" at bounding box center [187, 166] width 164 height 23
click at [123, 161] on input "Comprehensive (Slow) Check" at bounding box center [114, 167] width 18 height 12
checkbox input "true"
click at [195, 134] on button "Perform System Check" at bounding box center [170, 133] width 131 height 28
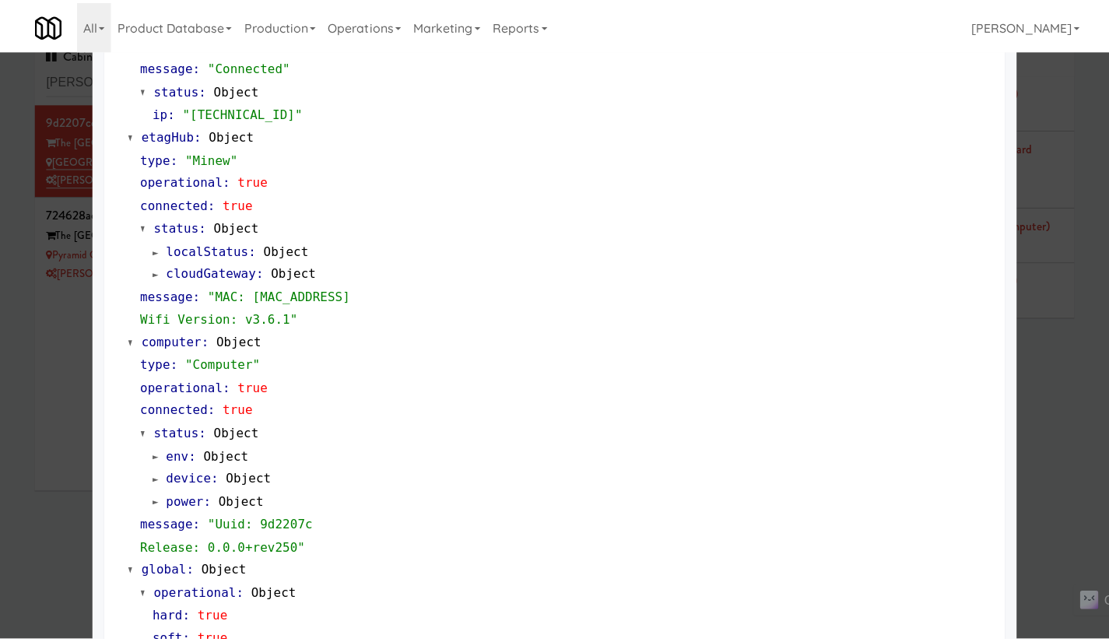
scroll to position [1279, 0]
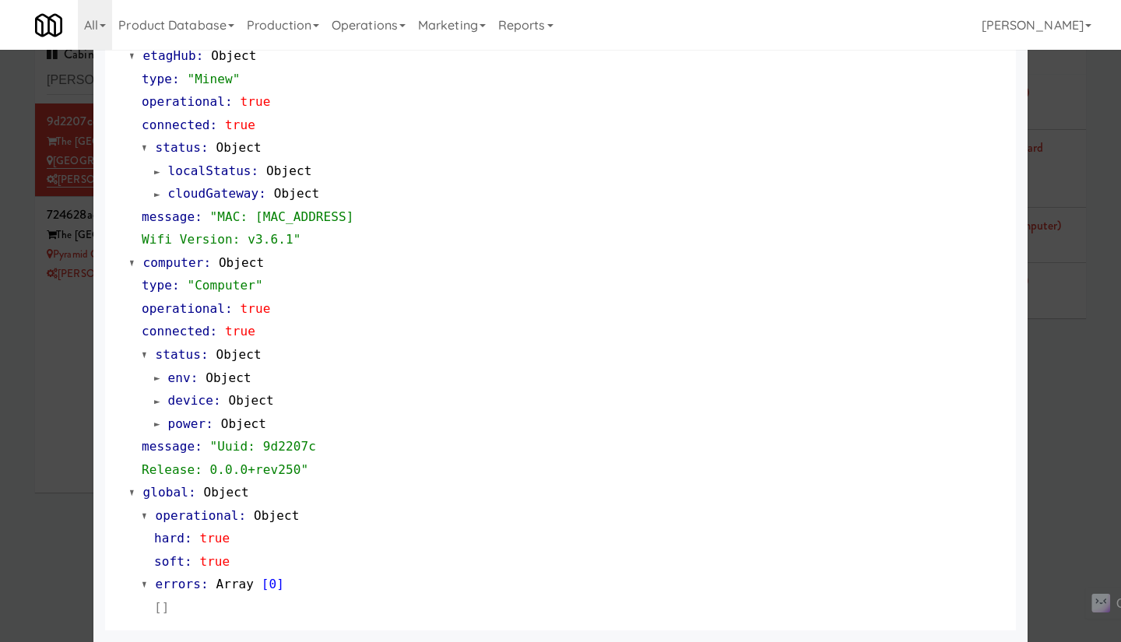
click at [33, 440] on div at bounding box center [560, 321] width 1121 height 642
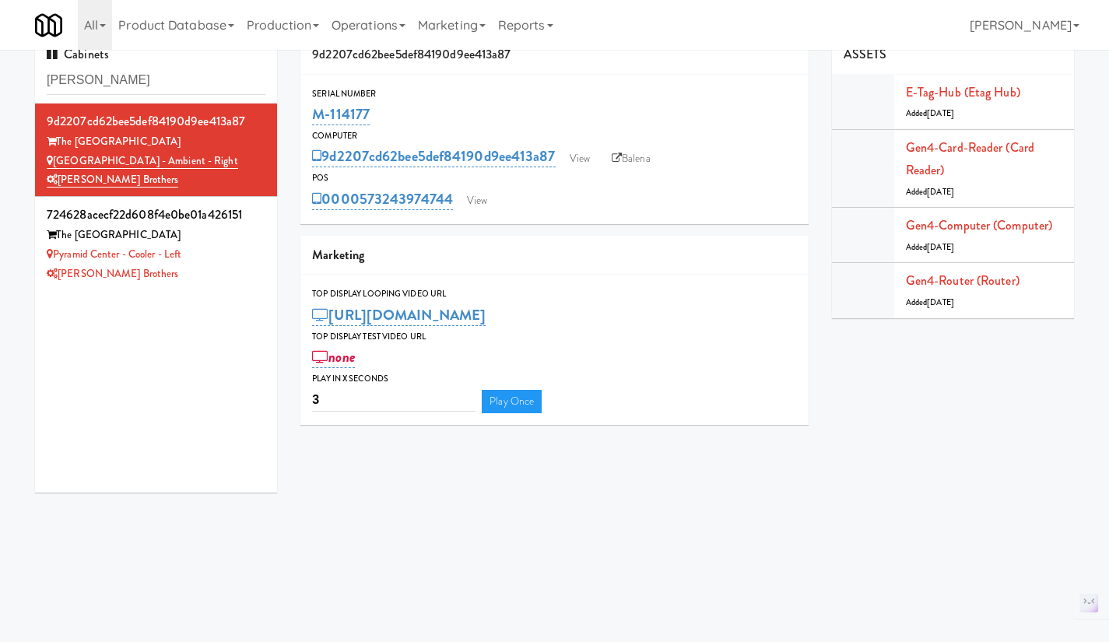
click at [212, 257] on div "Pyramid Center - Cooler - Left" at bounding box center [156, 254] width 219 height 19
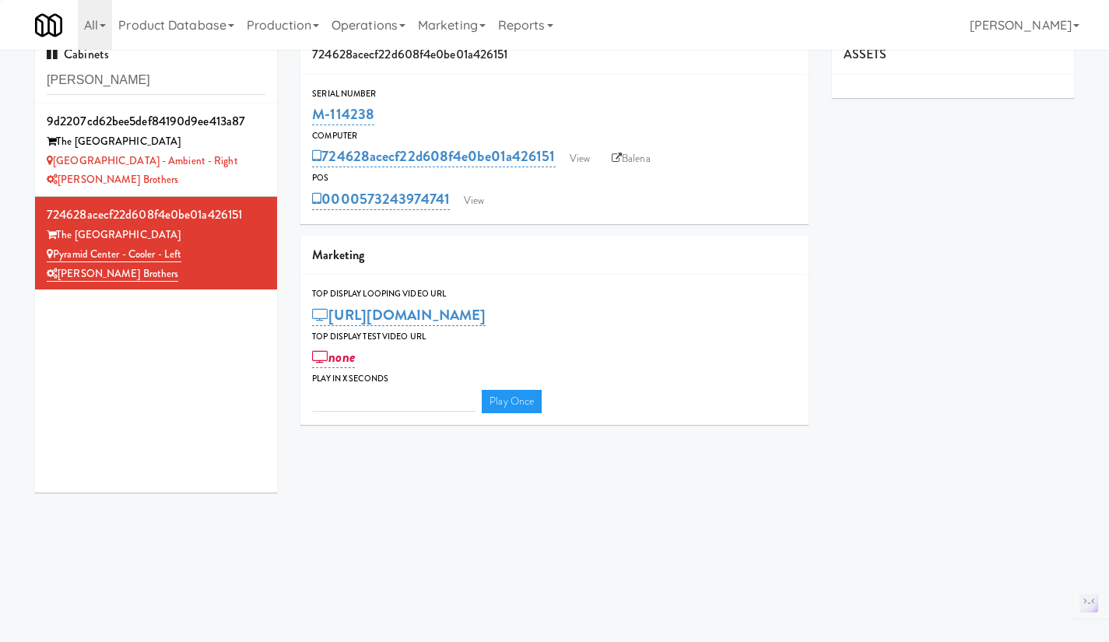
type input "3"
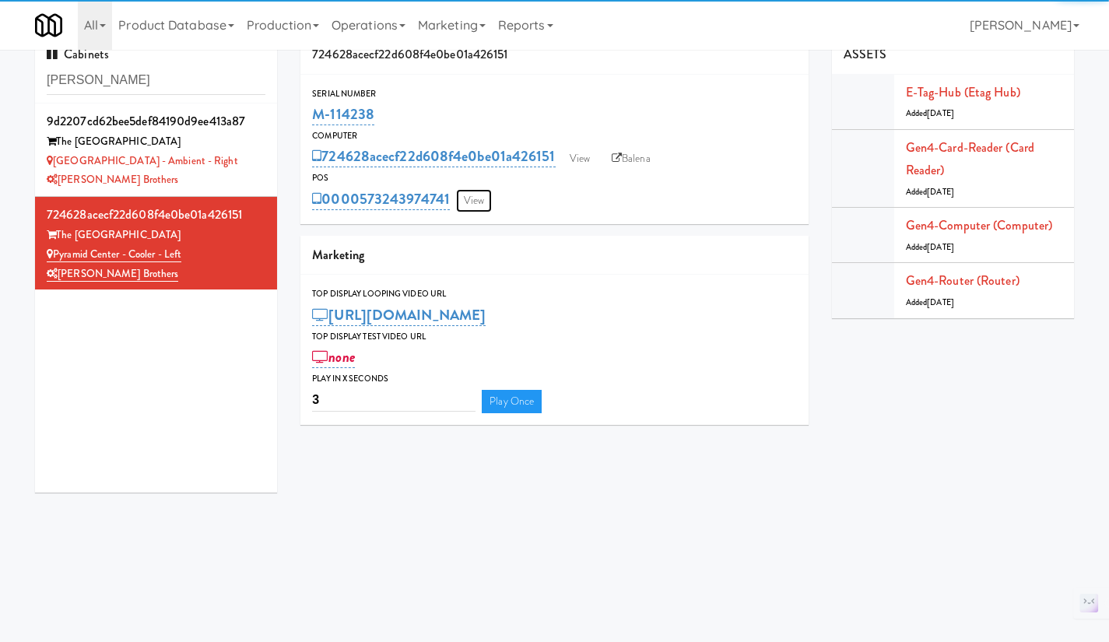
click at [475, 203] on link "View" at bounding box center [474, 200] width 36 height 23
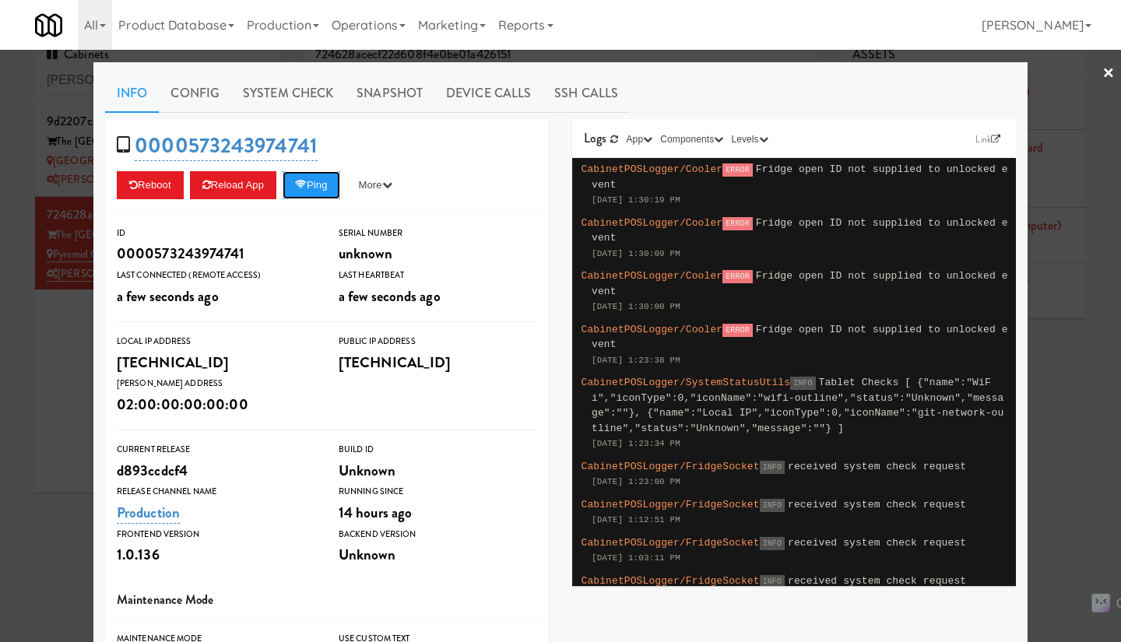
click at [316, 190] on button "Ping" at bounding box center [311, 185] width 58 height 28
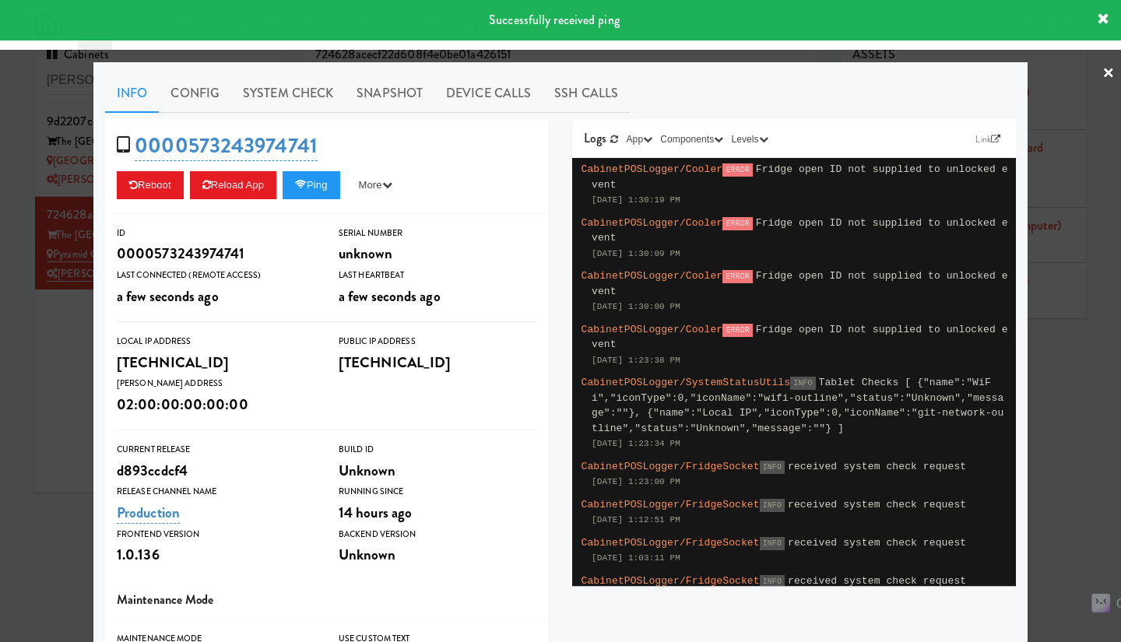
click at [296, 89] on link "System Check" at bounding box center [288, 93] width 114 height 39
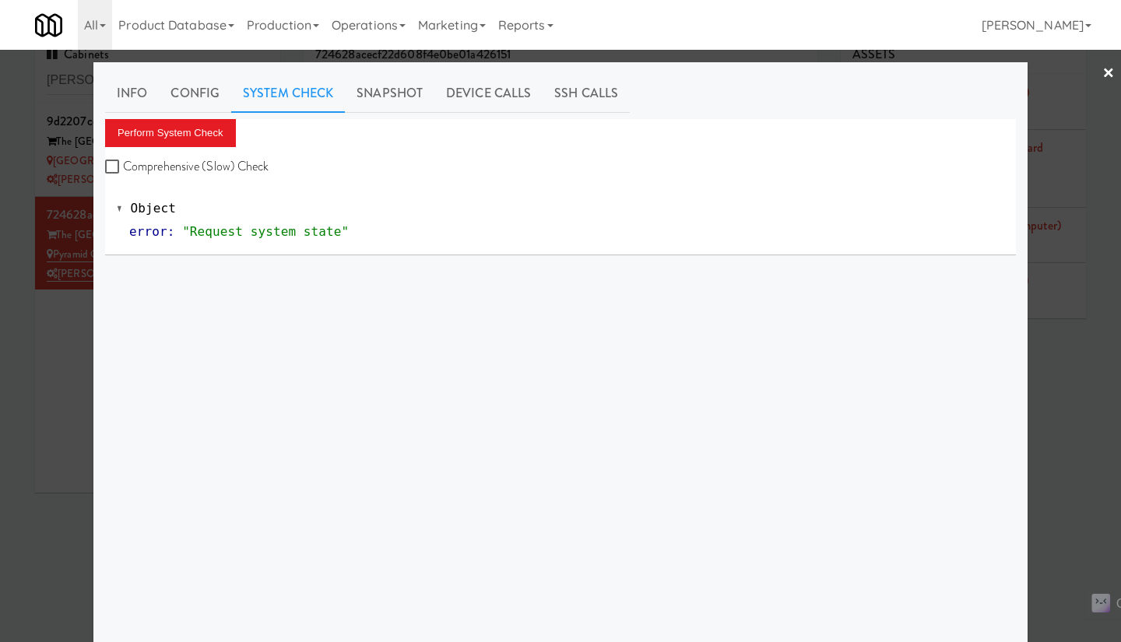
click at [47, 399] on div at bounding box center [560, 321] width 1121 height 642
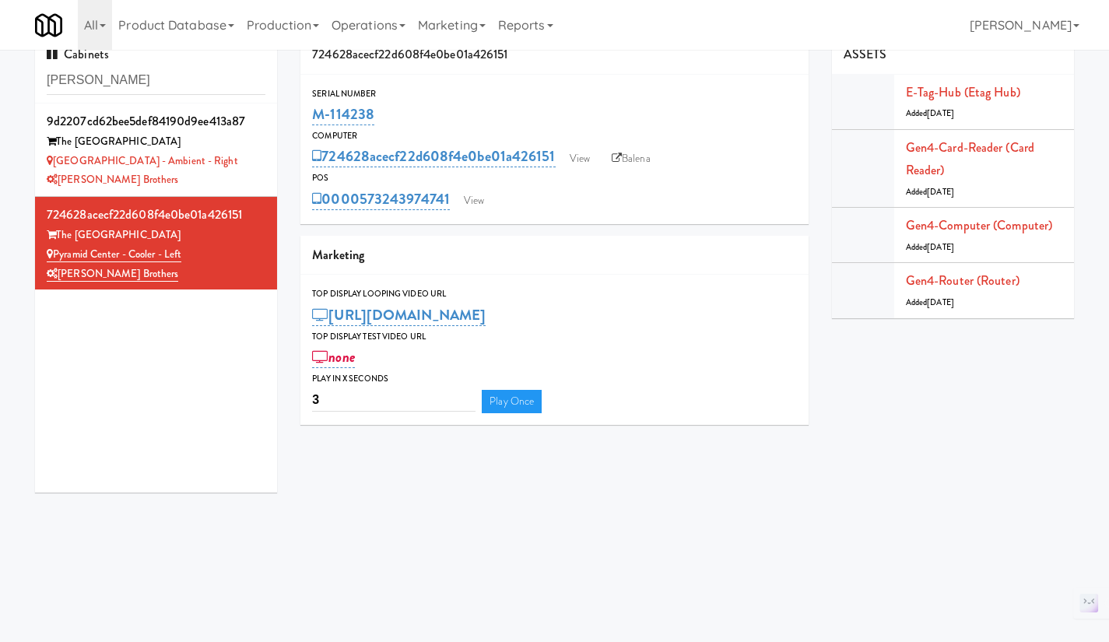
click at [243, 149] on div "The [GEOGRAPHIC_DATA]" at bounding box center [156, 141] width 219 height 19
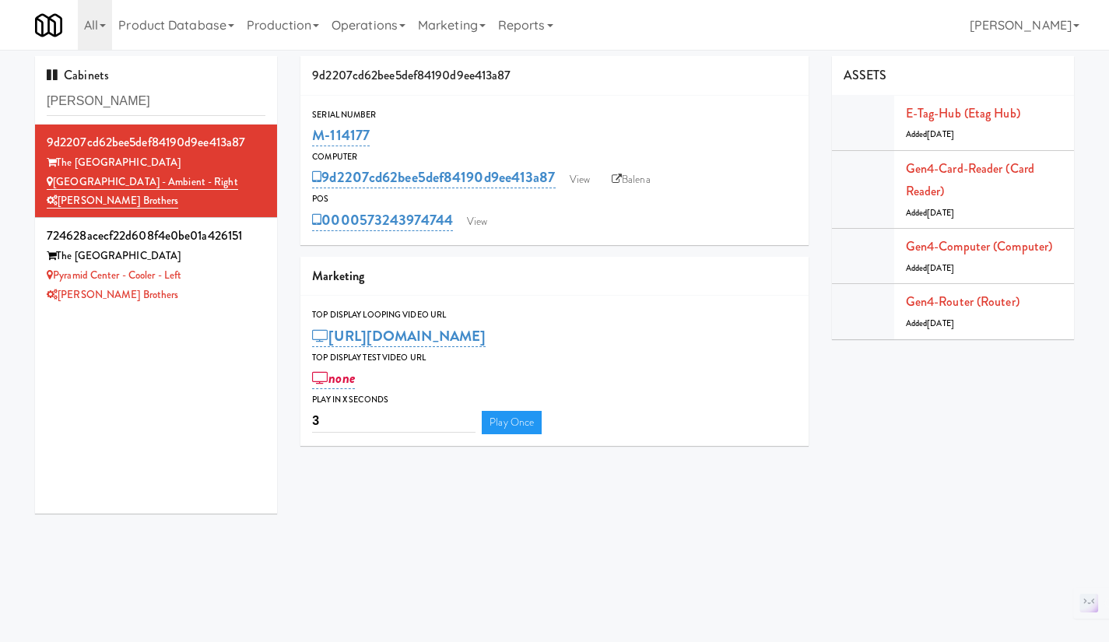
scroll to position [21, 0]
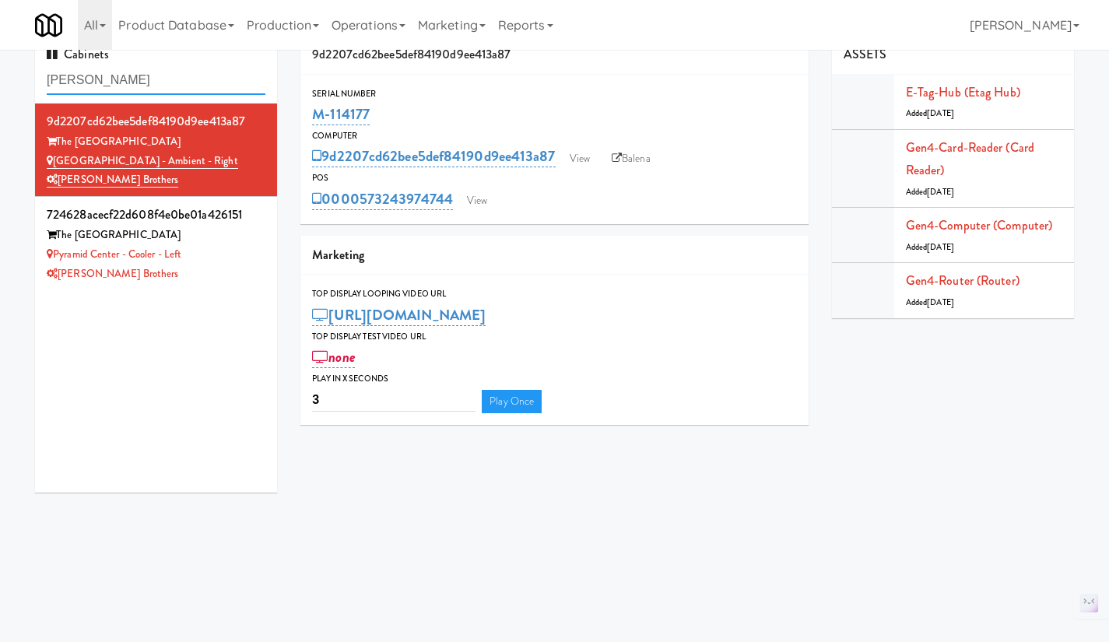
click at [178, 75] on input "[PERSON_NAME]" at bounding box center [156, 80] width 219 height 29
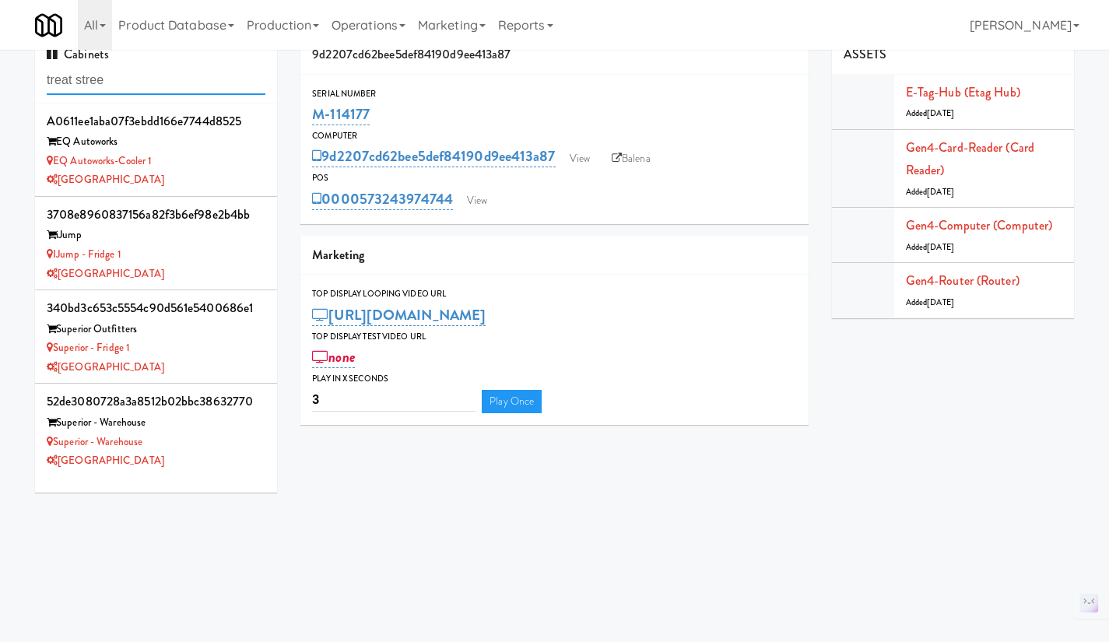
type input "treat stree"
click at [209, 466] on div "[GEOGRAPHIC_DATA]" at bounding box center [156, 460] width 219 height 19
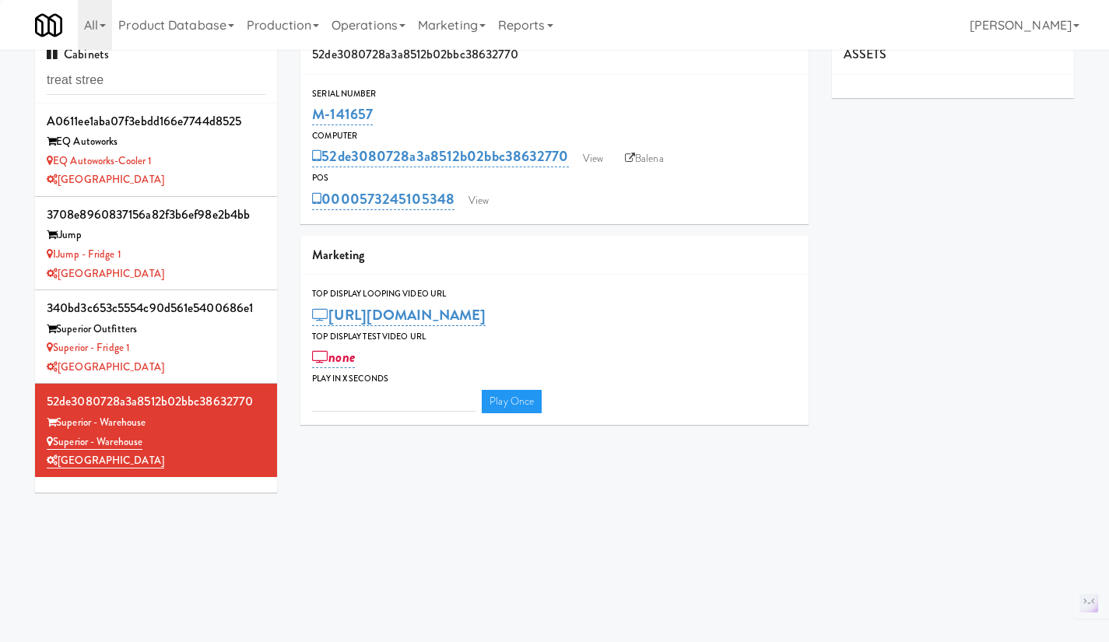
type input "3"
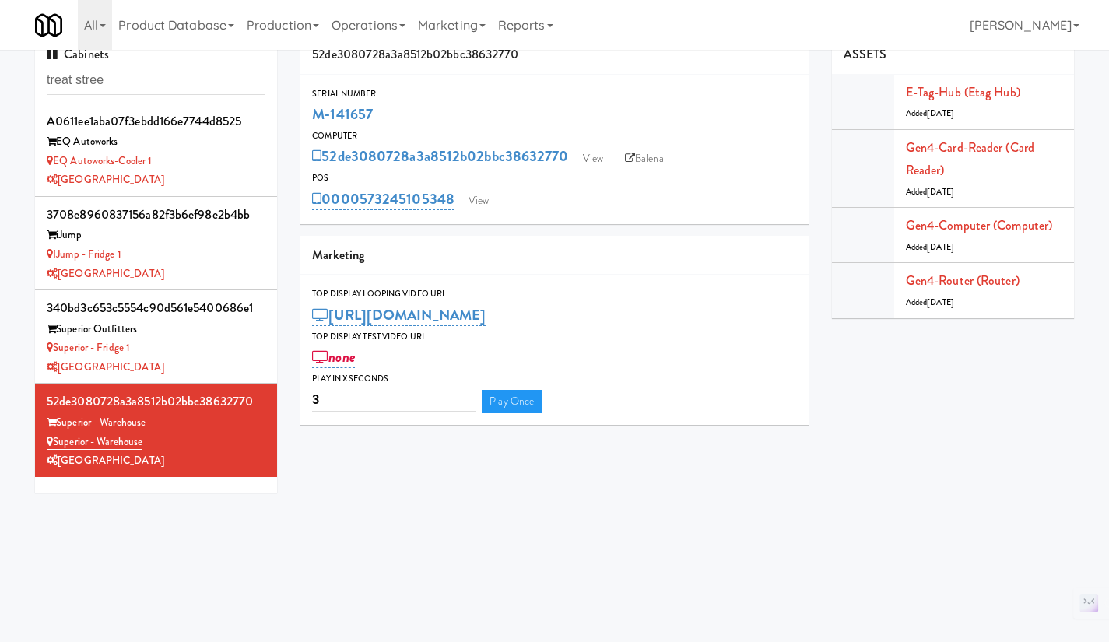
click at [225, 355] on div "Superior - Fridge 1" at bounding box center [156, 348] width 219 height 19
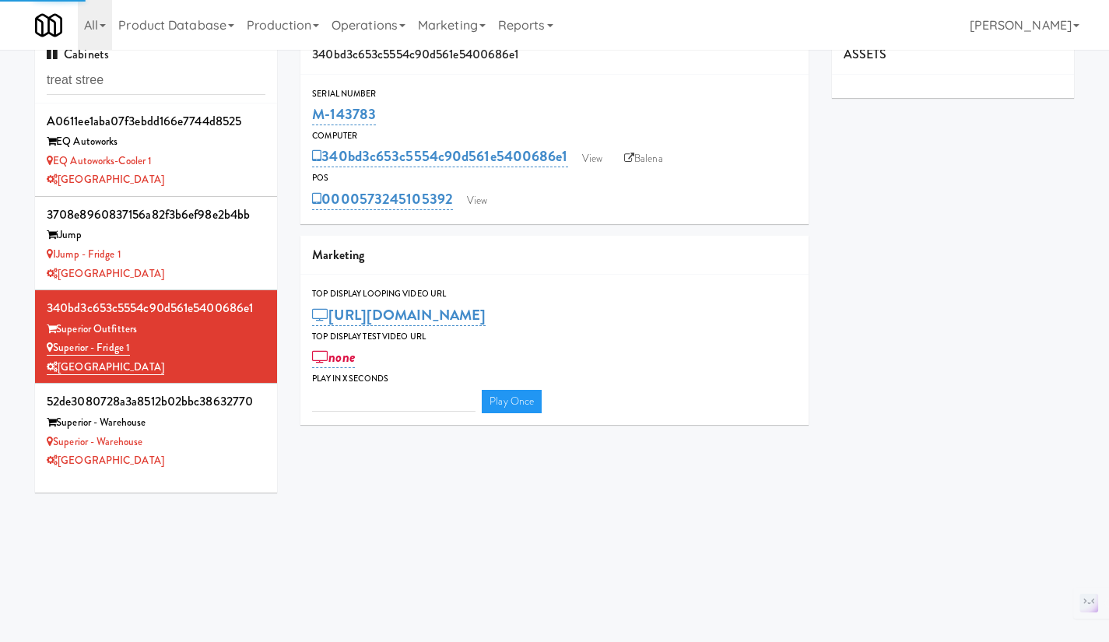
type input "3"
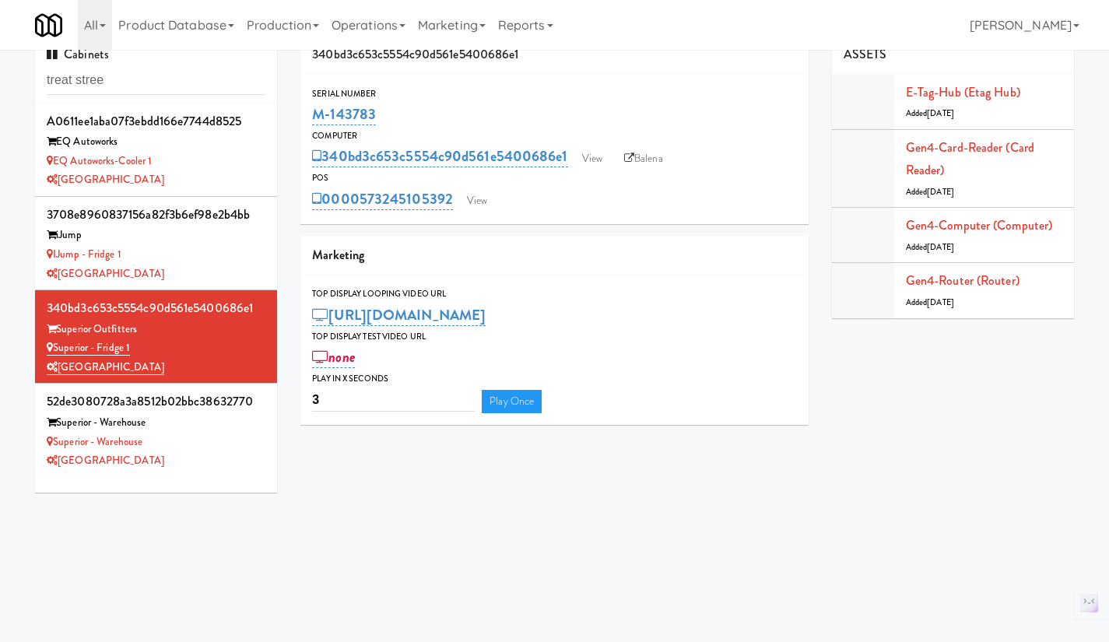
click at [214, 444] on div "Superior - Warehouse" at bounding box center [156, 442] width 219 height 19
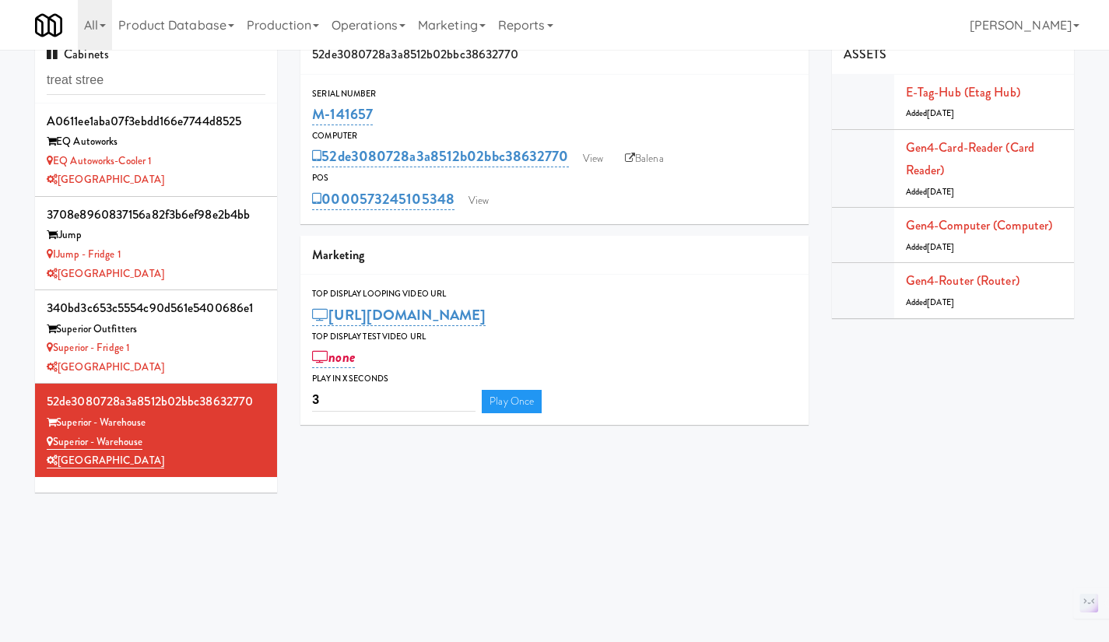
click at [189, 155] on div "EQ Autoworks-Cooler 1" at bounding box center [156, 161] width 219 height 19
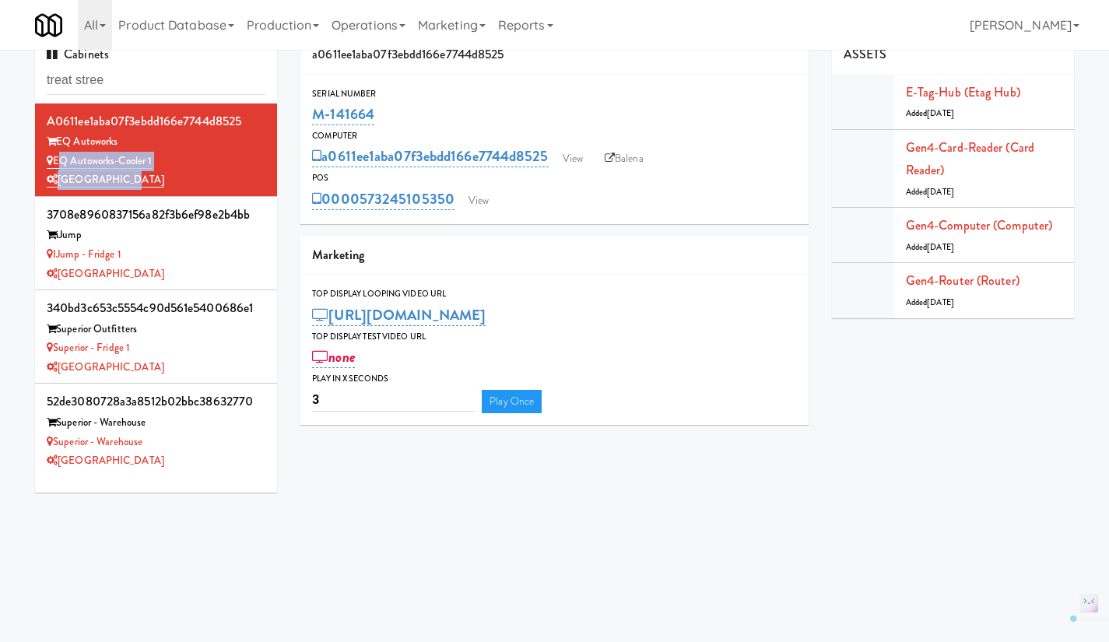
drag, startPoint x: 151, startPoint y: 188, endPoint x: 57, endPoint y: 160, distance: 98.2
click at [57, 160] on div "a0611ee1aba07f3ebdd166e7744d8525 EQ Autoworks EQ Autoworks-Cooler 1 Treat Street" at bounding box center [156, 150] width 219 height 80
copy div "EQ Autoworks-Cooler 1 Treat Street"
